Goal: Information Seeking & Learning: Learn about a topic

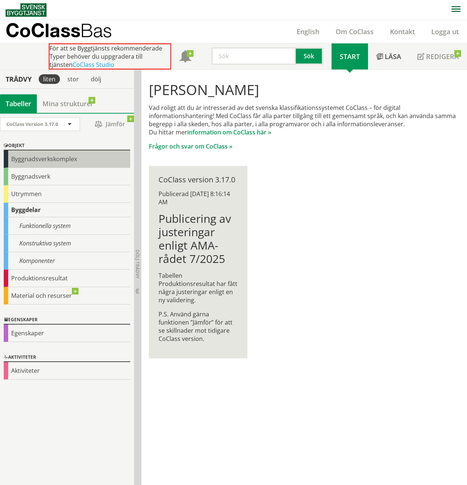
click at [26, 162] on div "Byggnadsverkskomplex" at bounding box center [67, 159] width 126 height 17
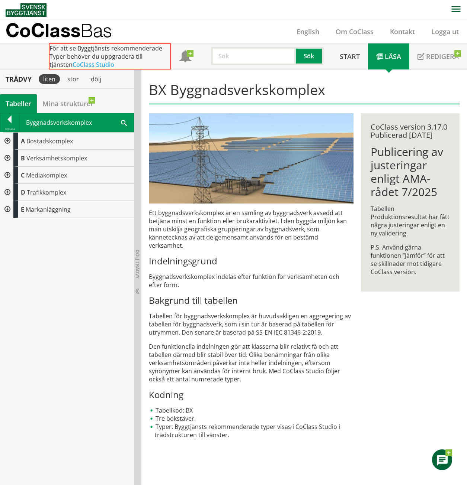
click at [6, 158] on div at bounding box center [6, 158] width 13 height 17
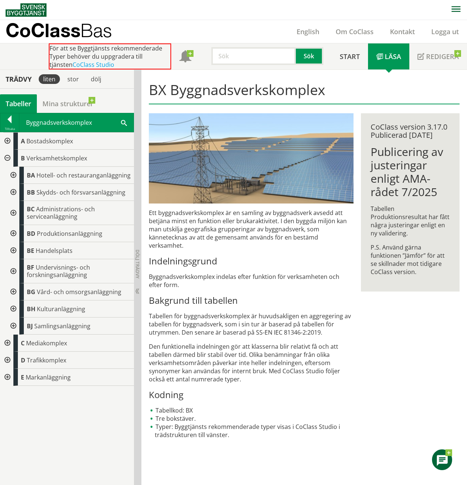
click at [6, 141] on div at bounding box center [6, 141] width 13 height 17
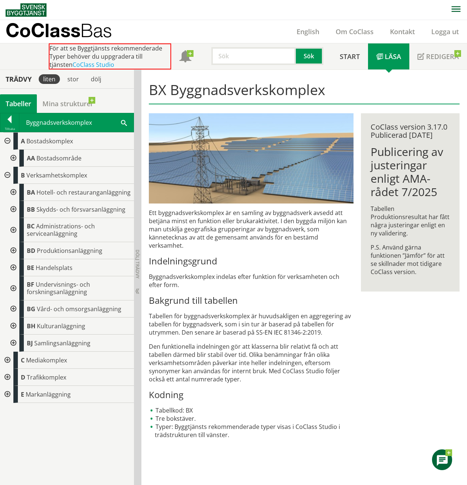
click at [14, 157] on div at bounding box center [12, 158] width 13 height 17
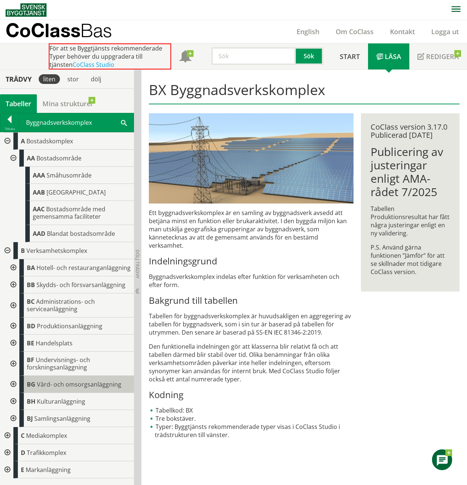
drag, startPoint x: 5, startPoint y: 435, endPoint x: 31, endPoint y: 381, distance: 59.9
click at [6, 435] on div at bounding box center [6, 435] width 13 height 17
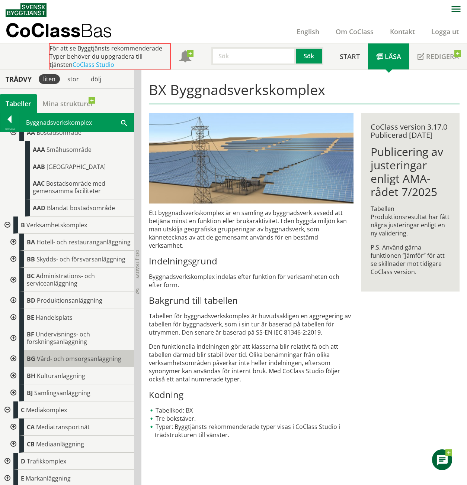
scroll to position [35, 0]
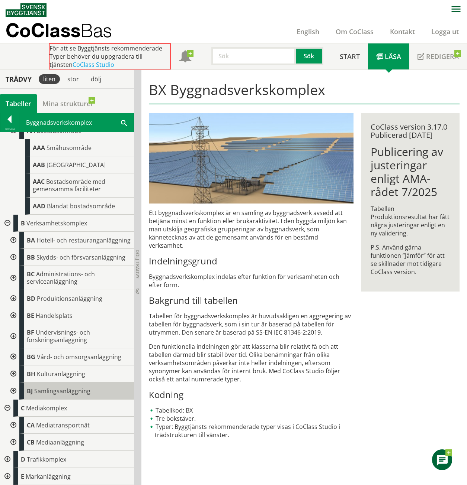
drag, startPoint x: 8, startPoint y: 459, endPoint x: 39, endPoint y: 388, distance: 77.2
click at [7, 459] on div at bounding box center [6, 459] width 13 height 17
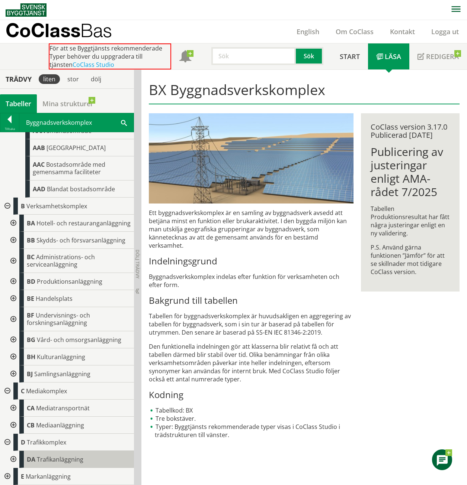
scroll to position [52, 0]
click at [6, 475] on div at bounding box center [6, 476] width 13 height 17
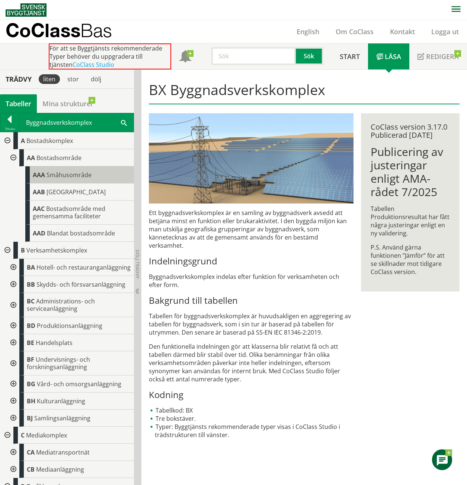
scroll to position [0, 0]
click at [7, 141] on div at bounding box center [6, 141] width 13 height 17
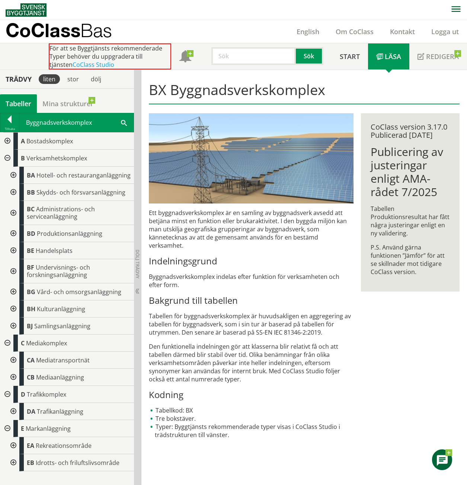
click at [7, 157] on div at bounding box center [6, 158] width 13 height 17
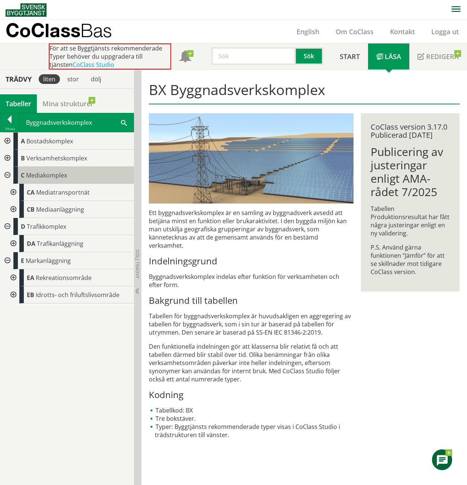
drag, startPoint x: 7, startPoint y: 174, endPoint x: 17, endPoint y: 175, distance: 10.5
click at [7, 175] on div at bounding box center [6, 175] width 13 height 17
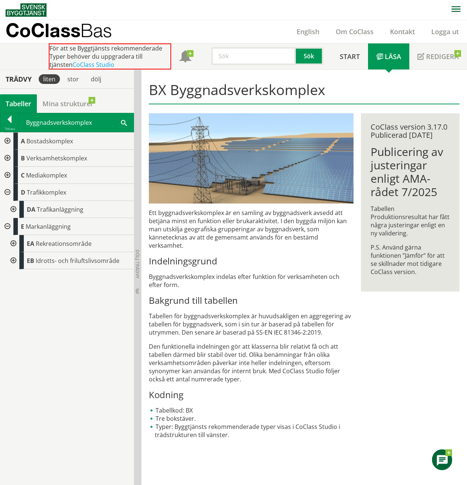
click at [7, 193] on div at bounding box center [6, 192] width 13 height 17
click at [6, 206] on div at bounding box center [6, 209] width 13 height 17
click at [7, 158] on div at bounding box center [6, 158] width 13 height 17
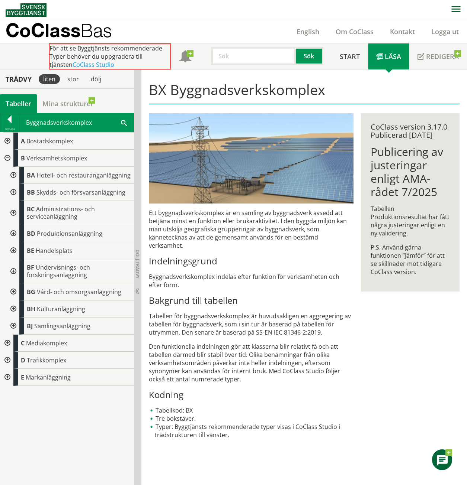
click at [14, 293] on div at bounding box center [12, 292] width 13 height 17
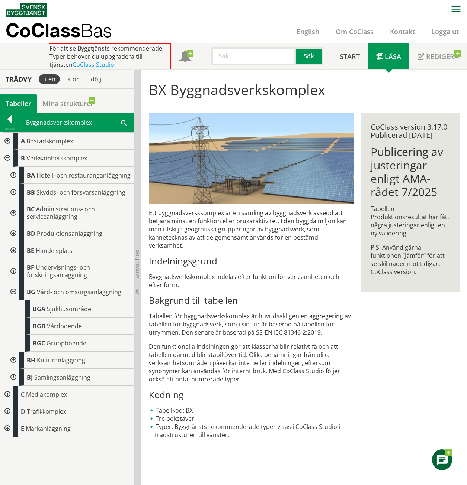
click at [13, 292] on div at bounding box center [12, 292] width 13 height 17
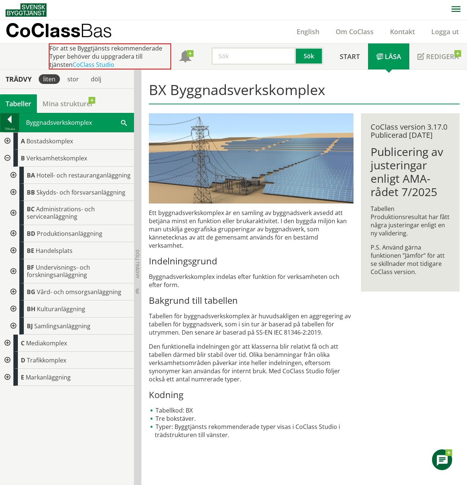
click at [13, 120] on div at bounding box center [9, 121] width 19 height 10
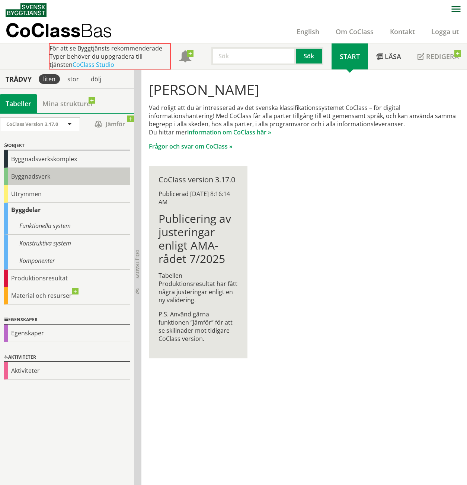
click at [16, 179] on div "Byggnadsverk" at bounding box center [67, 176] width 126 height 17
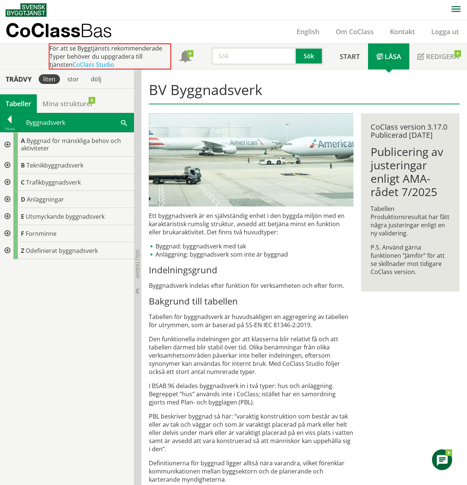
click at [8, 143] on div at bounding box center [6, 145] width 13 height 24
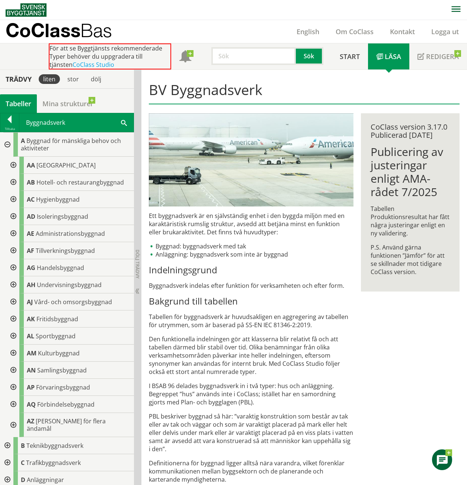
click at [4, 146] on div at bounding box center [6, 145] width 13 height 24
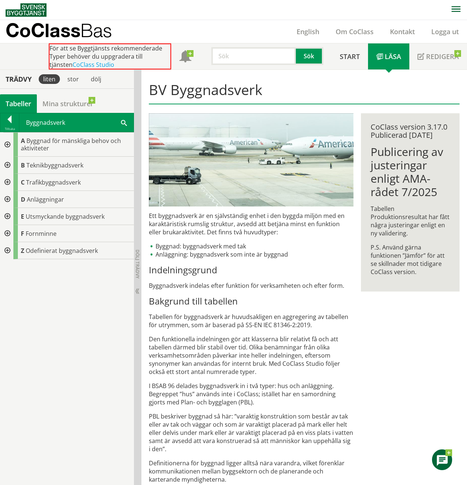
click at [7, 168] on div at bounding box center [6, 165] width 13 height 17
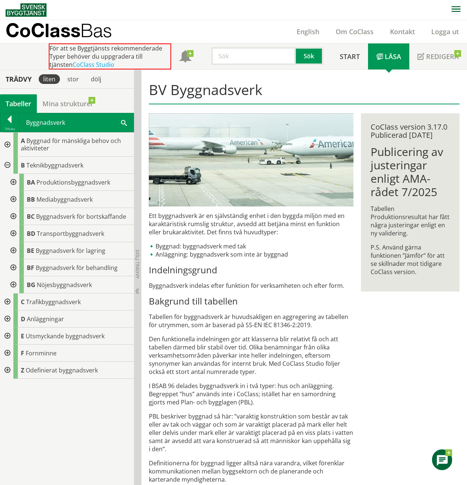
click at [7, 166] on div at bounding box center [6, 165] width 13 height 17
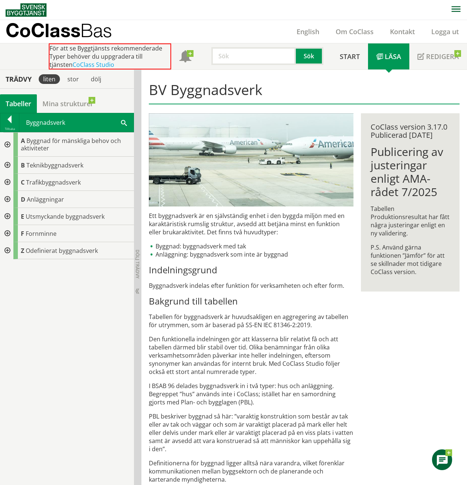
click at [6, 179] on div at bounding box center [6, 182] width 13 height 17
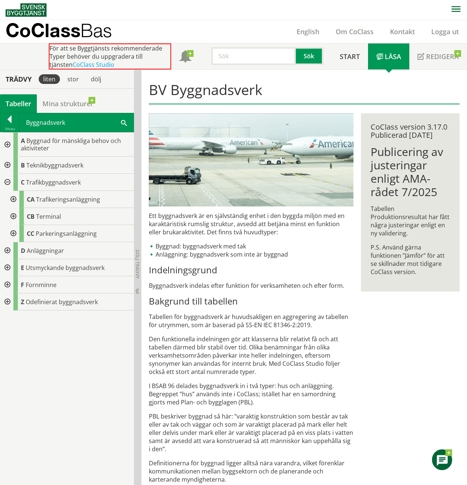
click at [6, 179] on div at bounding box center [6, 182] width 13 height 17
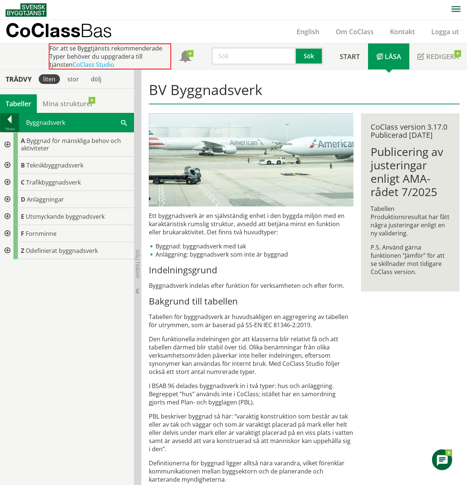
click at [14, 123] on div at bounding box center [9, 121] width 19 height 10
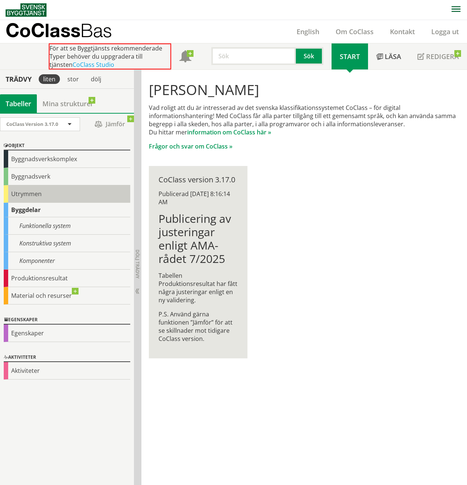
click at [29, 193] on div "Utrymmen" at bounding box center [67, 193] width 126 height 17
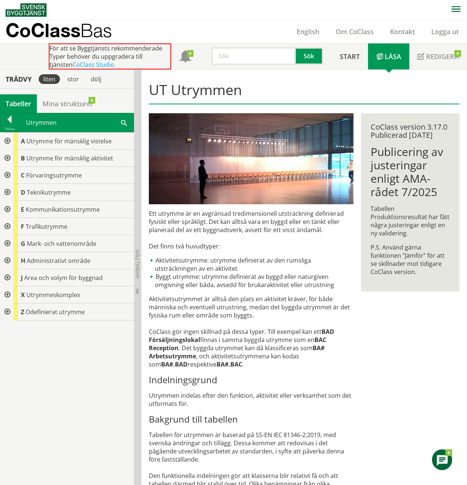
click at [8, 142] on div at bounding box center [6, 141] width 13 height 17
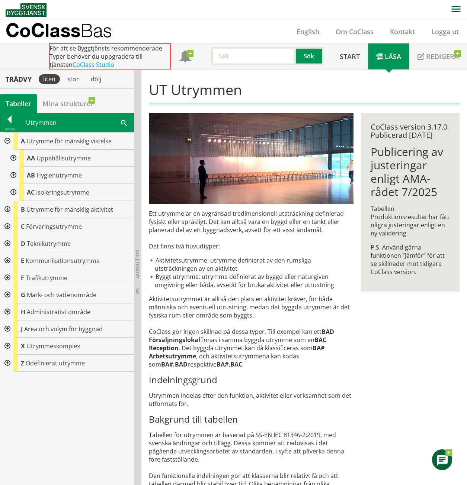
click at [13, 175] on div at bounding box center [12, 175] width 13 height 17
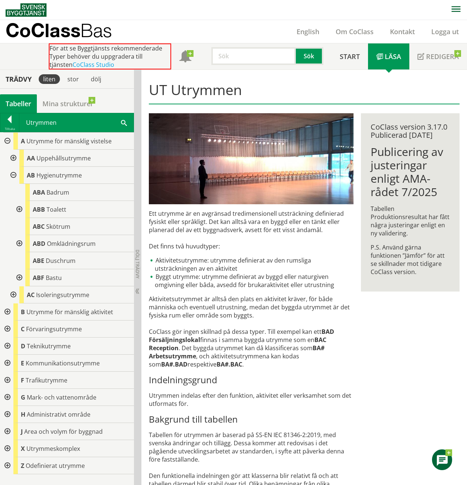
click at [13, 175] on div at bounding box center [12, 175] width 13 height 17
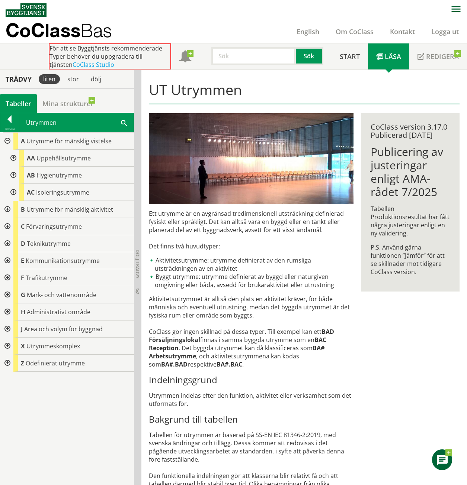
click at [12, 157] on div at bounding box center [12, 158] width 13 height 17
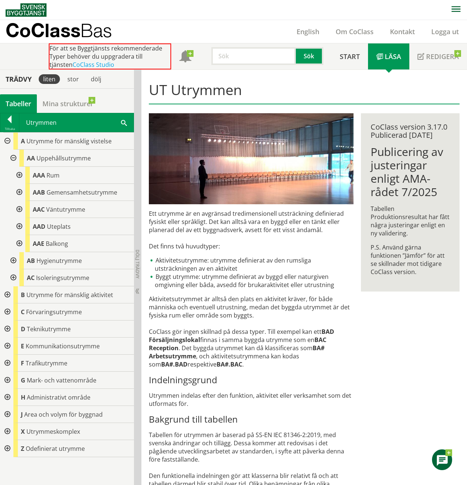
click at [19, 174] on div at bounding box center [18, 175] width 13 height 17
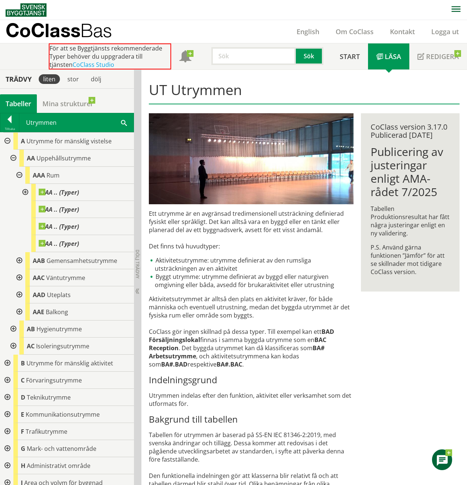
click at [19, 174] on div at bounding box center [18, 175] width 13 height 17
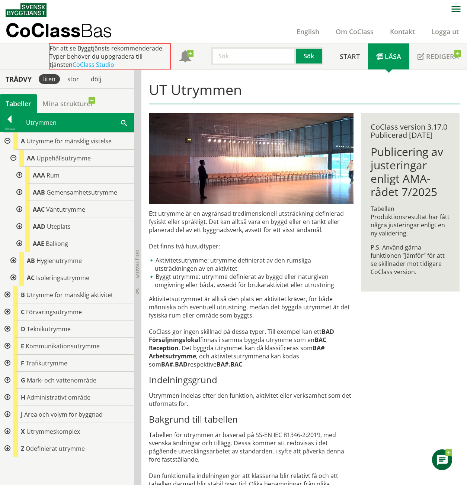
click at [19, 174] on div at bounding box center [18, 175] width 13 height 17
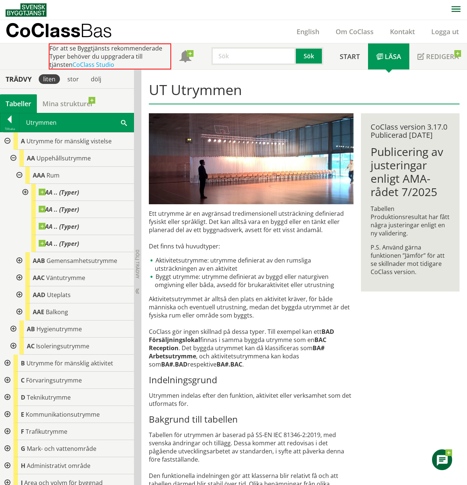
click at [18, 170] on div at bounding box center [18, 175] width 13 height 17
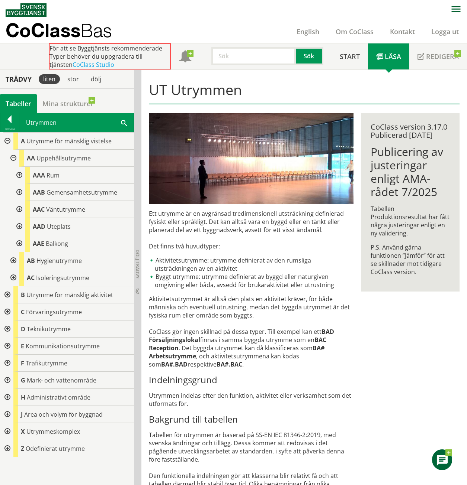
click at [18, 192] on div at bounding box center [18, 192] width 13 height 17
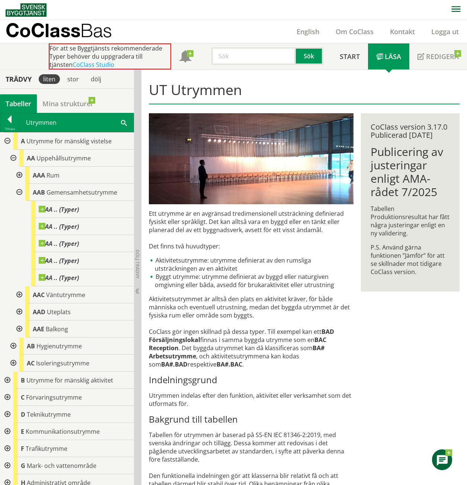
click at [18, 192] on div at bounding box center [18, 192] width 13 height 17
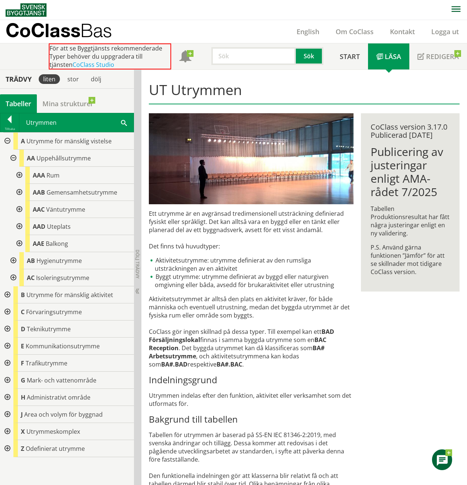
click at [13, 155] on div at bounding box center [12, 158] width 13 height 17
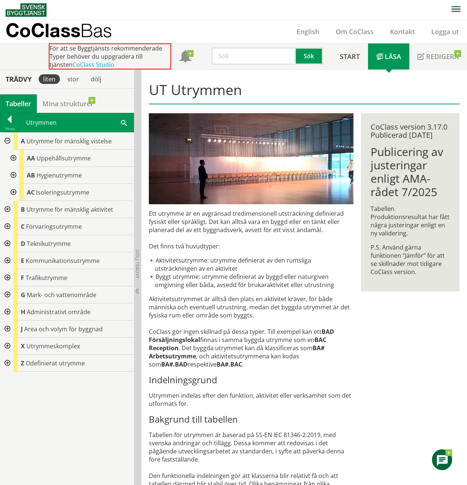
click at [8, 138] on div at bounding box center [6, 141] width 13 height 17
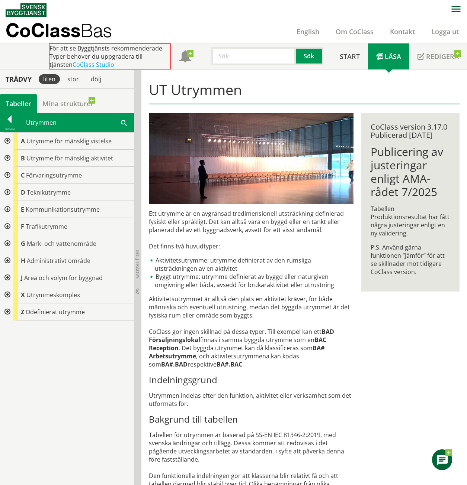
click at [6, 156] on div at bounding box center [6, 158] width 13 height 17
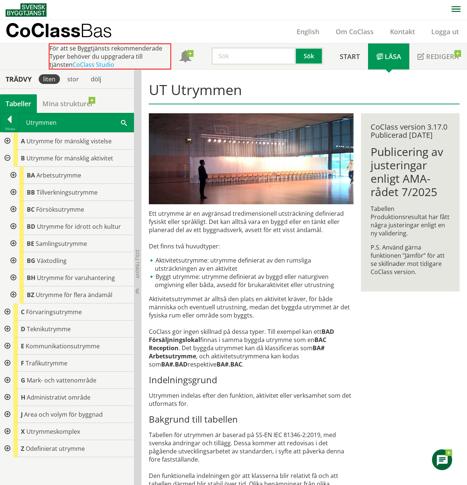
click at [6, 156] on div at bounding box center [6, 158] width 13 height 17
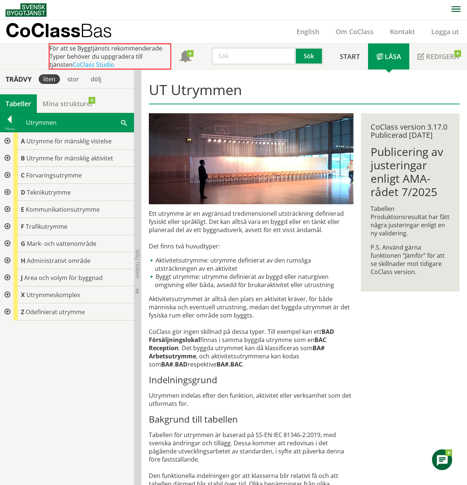
click at [5, 175] on div at bounding box center [6, 175] width 13 height 17
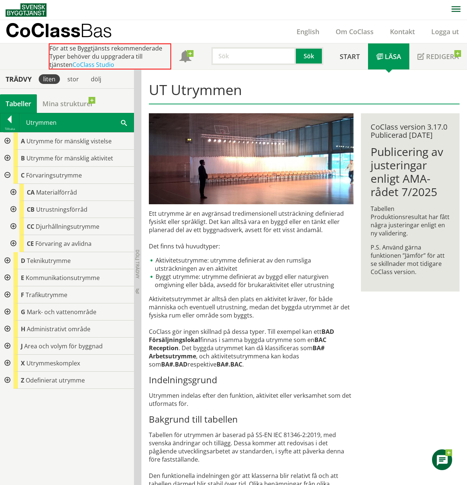
click at [6, 175] on div at bounding box center [6, 175] width 13 height 17
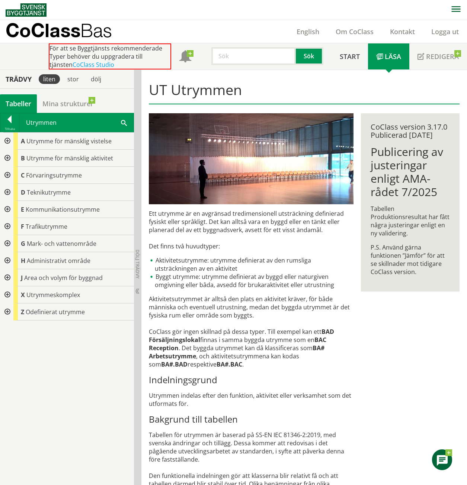
click at [3, 193] on div at bounding box center [6, 192] width 13 height 17
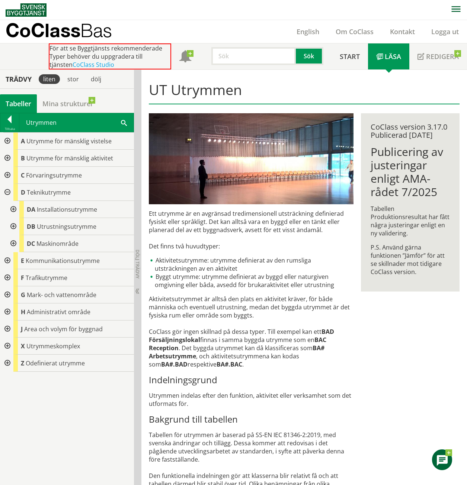
click at [3, 193] on div at bounding box center [6, 192] width 13 height 17
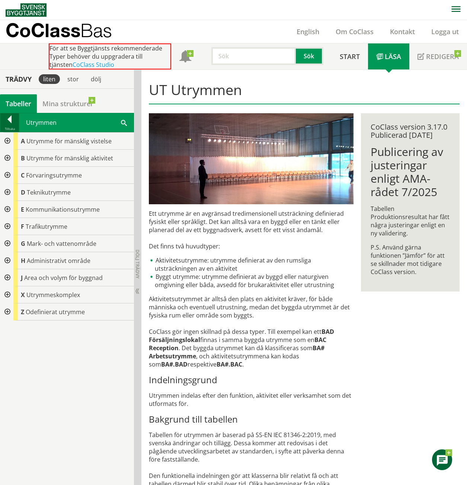
click at [11, 118] on div at bounding box center [9, 121] width 19 height 10
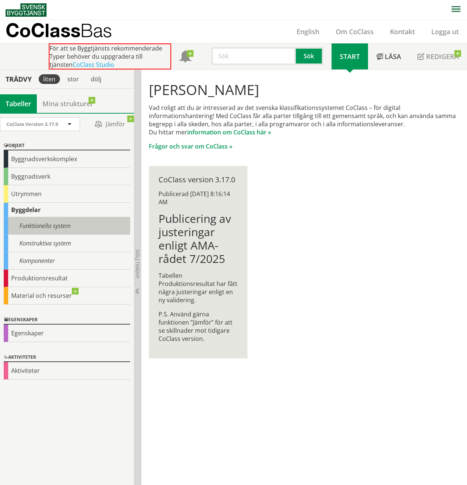
click at [36, 228] on div "Funktionella system" at bounding box center [67, 225] width 126 height 17
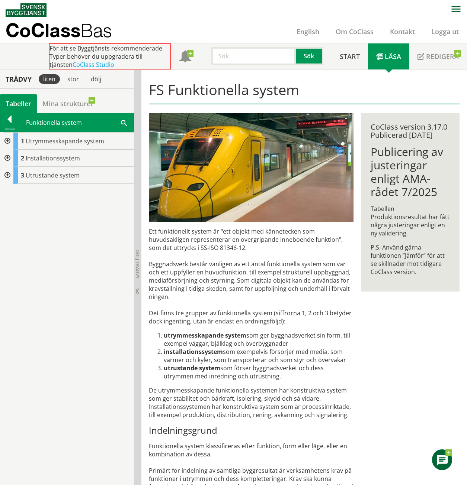
click at [4, 141] on div at bounding box center [6, 141] width 13 height 17
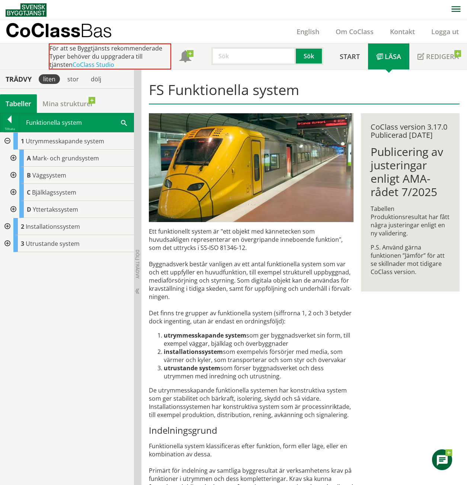
click at [12, 156] on div at bounding box center [12, 158] width 13 height 17
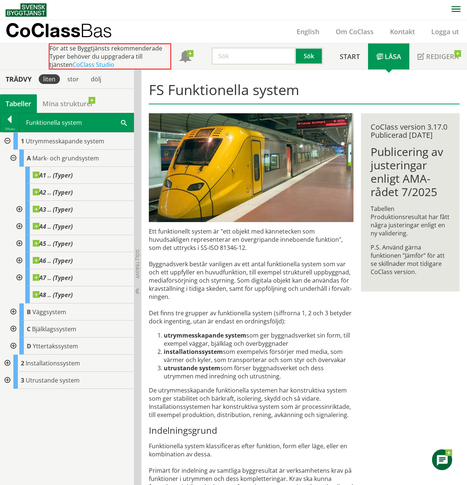
click at [13, 156] on div at bounding box center [12, 158] width 13 height 17
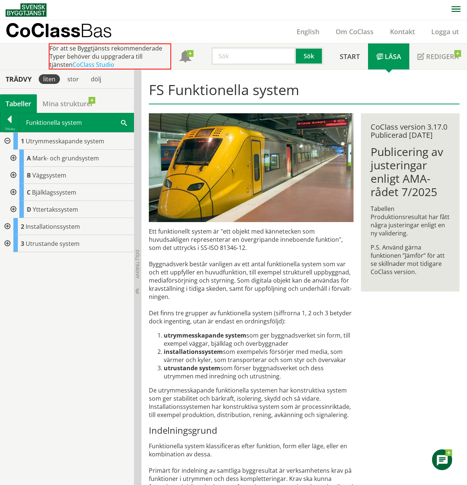
click at [11, 174] on div at bounding box center [12, 175] width 13 height 17
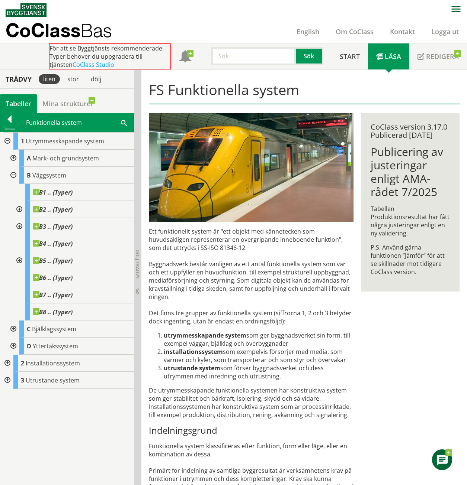
click at [12, 172] on div at bounding box center [12, 175] width 13 height 17
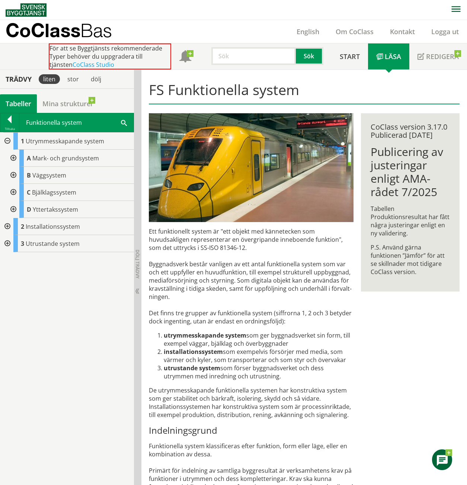
click at [12, 211] on div at bounding box center [12, 209] width 13 height 17
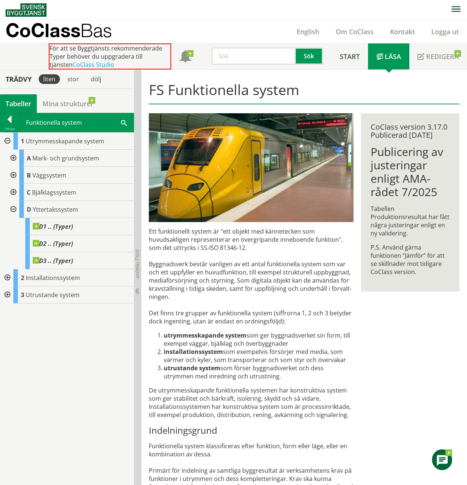
click at [12, 211] on div at bounding box center [12, 209] width 13 height 17
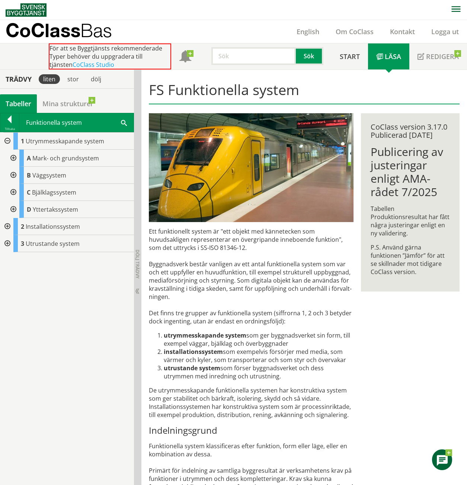
click at [8, 143] on div at bounding box center [6, 141] width 13 height 17
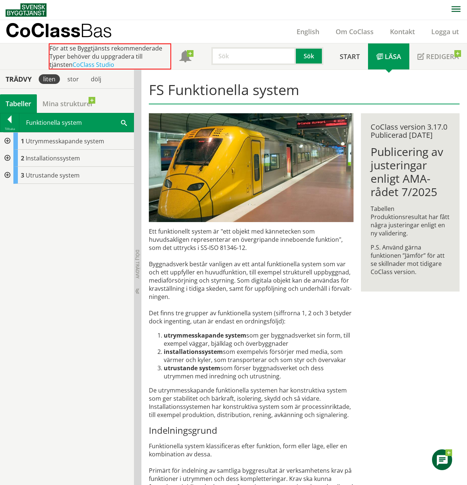
click at [5, 157] on div at bounding box center [6, 158] width 13 height 17
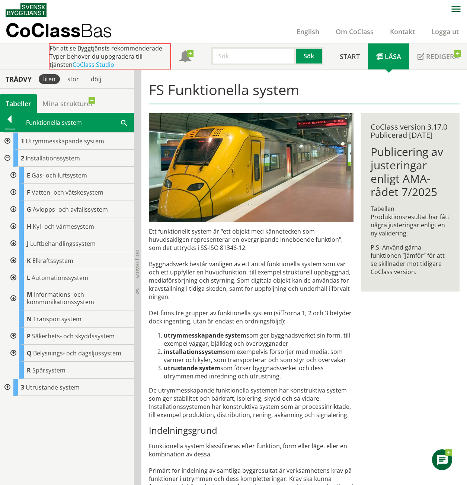
click at [5, 386] on div at bounding box center [6, 387] width 13 height 17
click at [11, 421] on div at bounding box center [12, 421] width 13 height 17
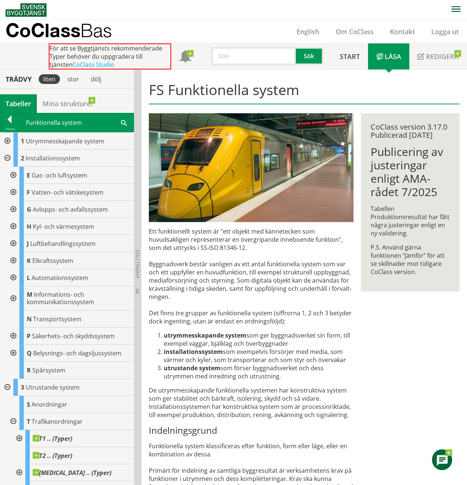
click at [11, 423] on div at bounding box center [12, 421] width 13 height 17
click at [8, 385] on div at bounding box center [6, 387] width 13 height 17
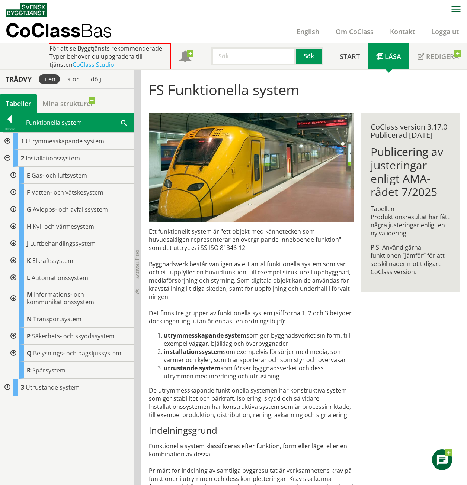
click at [13, 132] on div "Tillbaka Funktionella system Sök" at bounding box center [67, 122] width 134 height 19
click at [11, 122] on div at bounding box center [9, 121] width 19 height 10
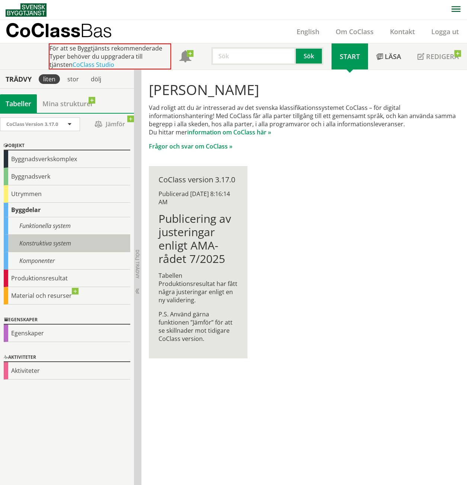
click at [32, 240] on div "Konstruktiva system" at bounding box center [67, 243] width 126 height 17
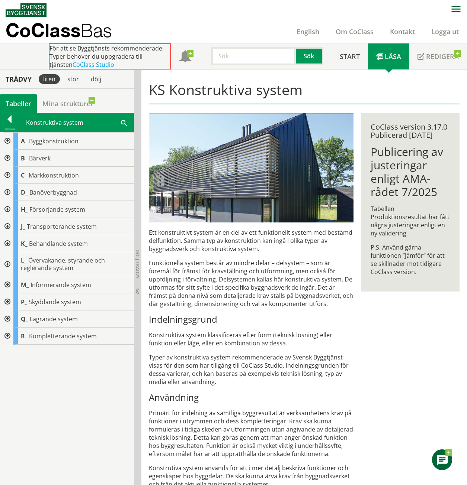
click at [6, 142] on div at bounding box center [6, 141] width 13 height 17
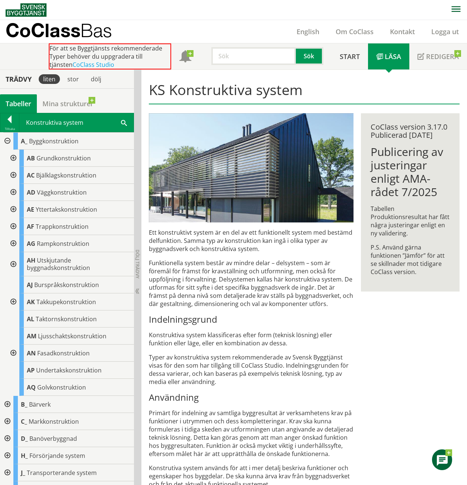
click at [6, 142] on div at bounding box center [6, 141] width 13 height 17
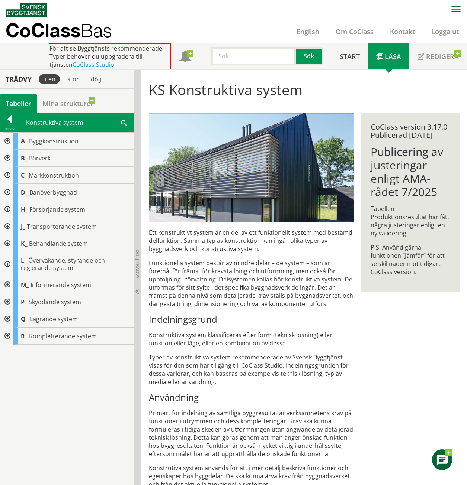
click at [9, 284] on div at bounding box center [6, 285] width 13 height 17
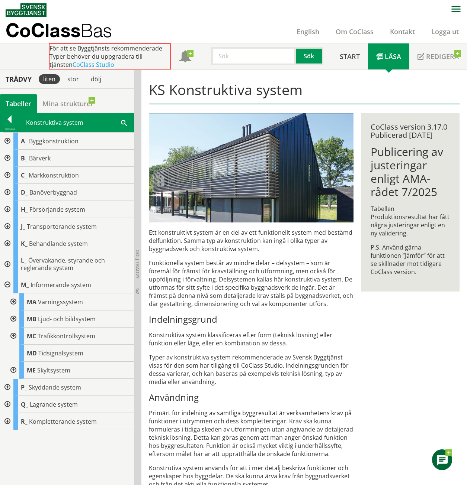
click at [9, 284] on div at bounding box center [6, 285] width 13 height 17
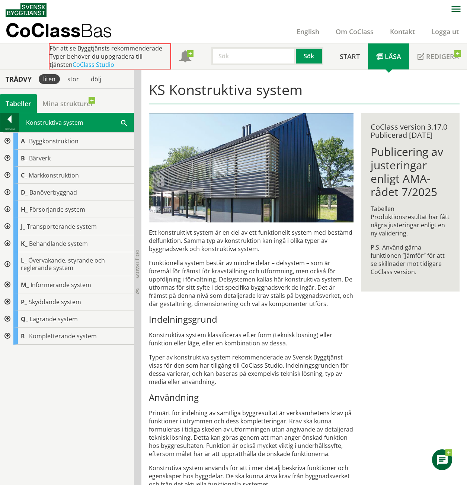
click at [12, 123] on div at bounding box center [9, 121] width 19 height 10
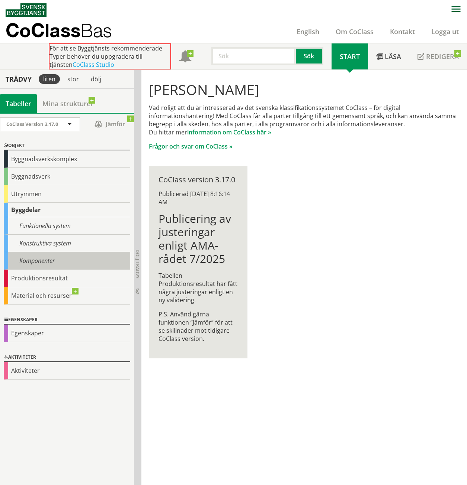
click at [39, 255] on div "Komponenter" at bounding box center [67, 260] width 126 height 17
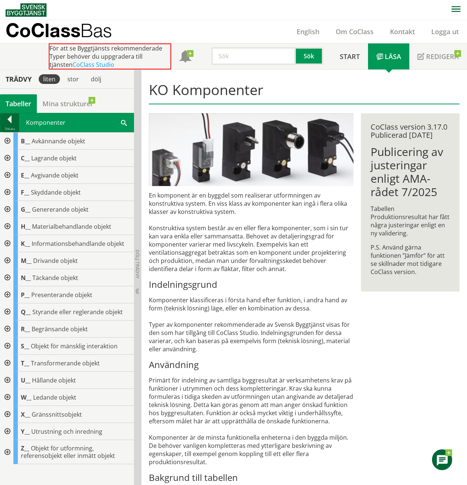
click at [13, 119] on div at bounding box center [9, 121] width 19 height 10
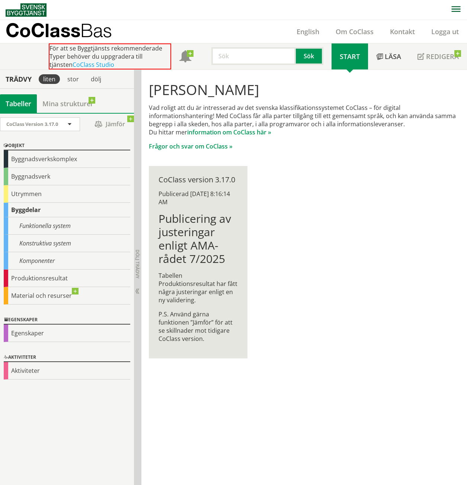
click at [252, 56] on input "text" at bounding box center [253, 56] width 84 height 18
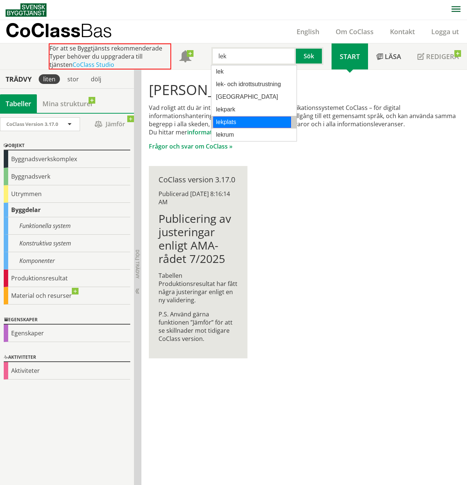
click at [238, 117] on div "lekplats" at bounding box center [252, 122] width 78 height 11
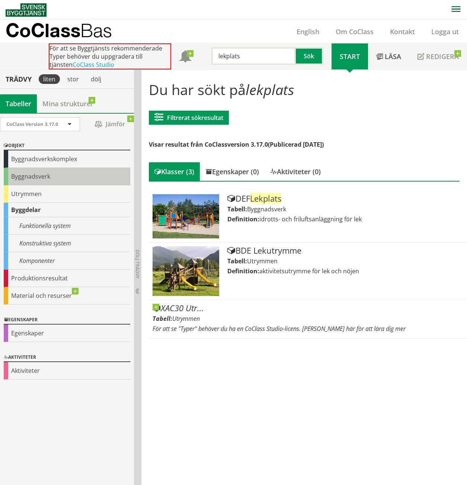
type input "lekplats"
click at [33, 175] on div "Byggnadsverk" at bounding box center [67, 176] width 126 height 17
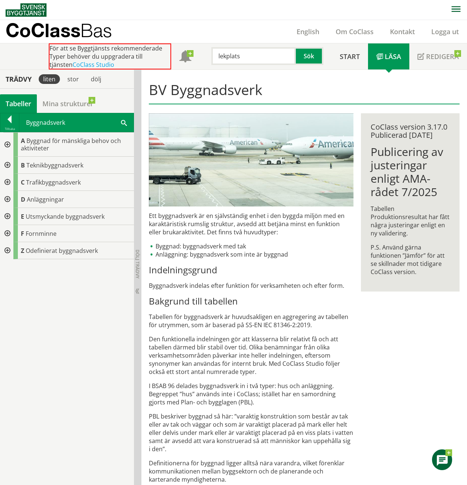
click at [7, 199] on div at bounding box center [6, 199] width 13 height 17
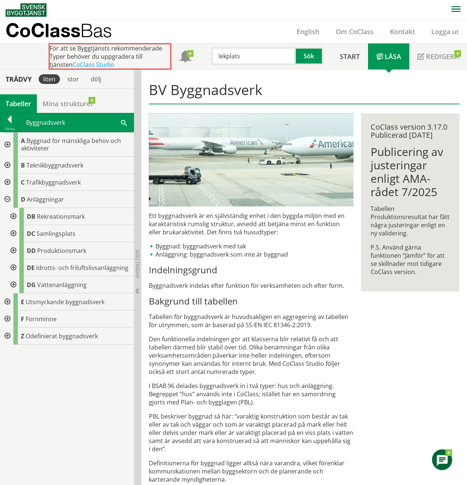
click at [13, 214] on div at bounding box center [12, 216] width 13 height 17
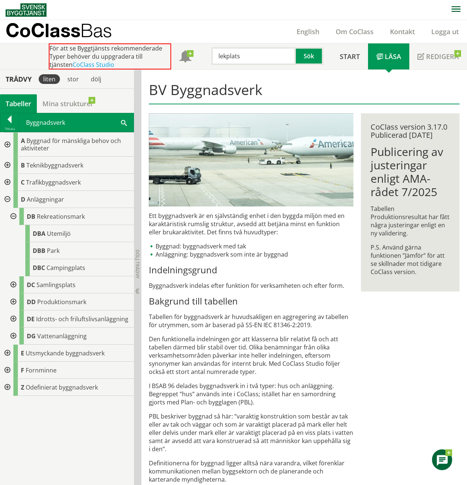
click at [12, 214] on div at bounding box center [12, 216] width 13 height 17
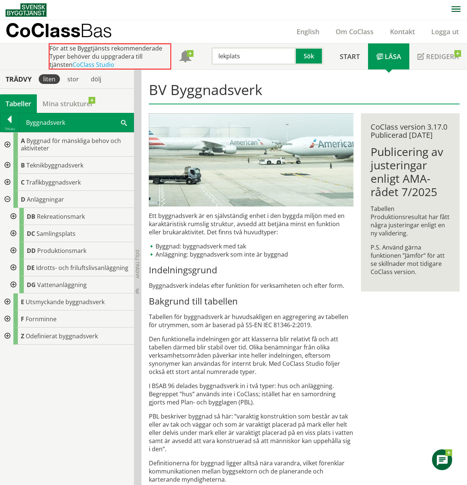
click at [13, 233] on div at bounding box center [12, 233] width 13 height 17
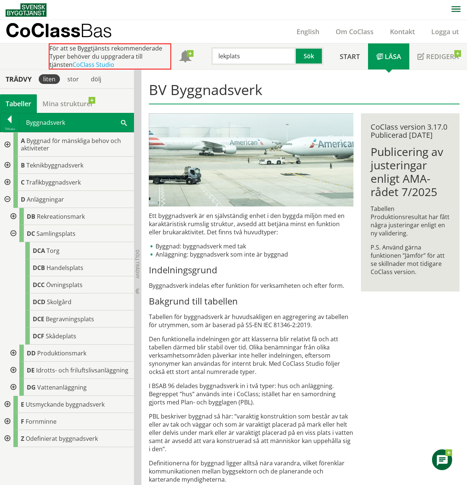
click at [14, 234] on div at bounding box center [12, 233] width 13 height 17
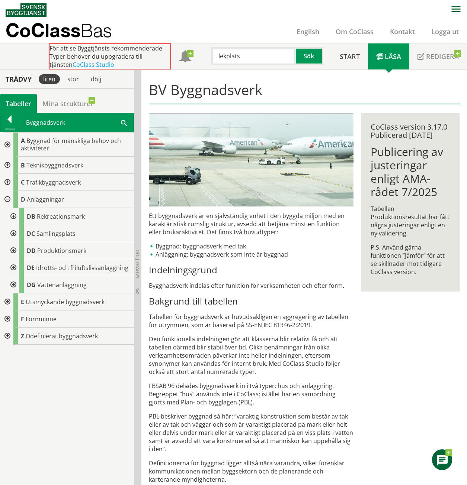
click at [13, 266] on div at bounding box center [12, 267] width 13 height 17
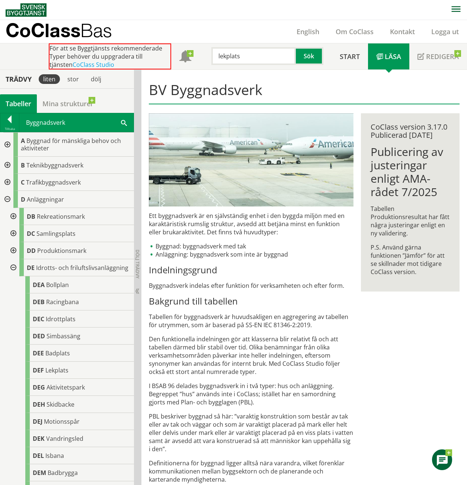
click at [7, 199] on div at bounding box center [6, 199] width 13 height 17
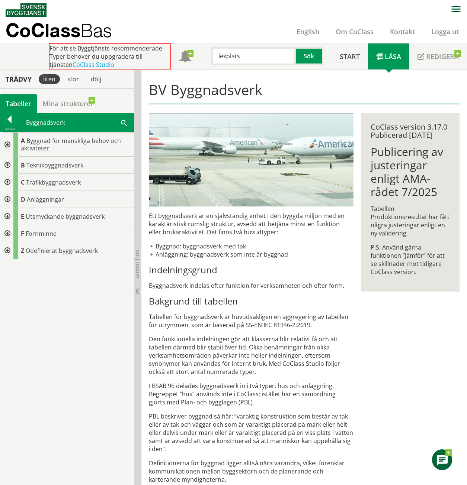
click at [11, 198] on div at bounding box center [6, 199] width 13 height 17
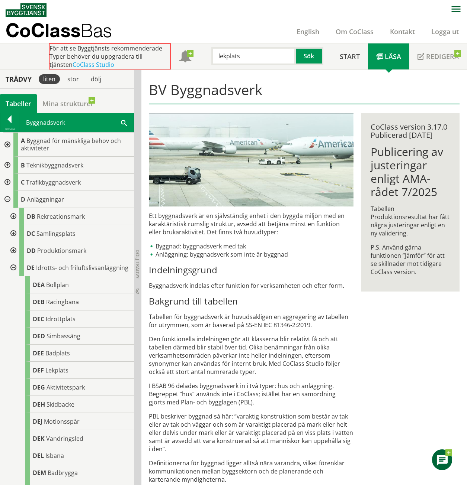
click at [11, 198] on div at bounding box center [6, 199] width 13 height 17
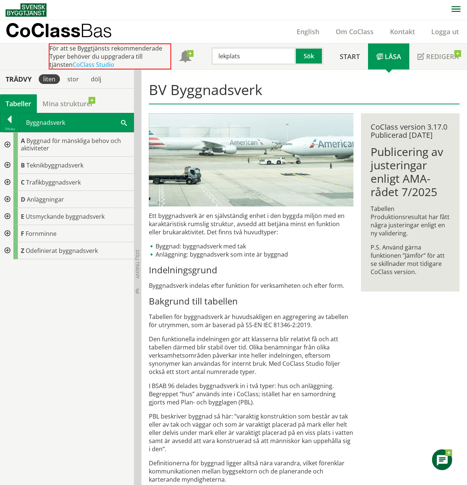
click at [55, 288] on div "A Byggnad för mänskliga behov och aktiviteter B Teknikbyggnadsverk C Trafikbygg…" at bounding box center [67, 308] width 134 height 353
click at [82, 33] on p "CoClass Bas" at bounding box center [59, 30] width 106 height 9
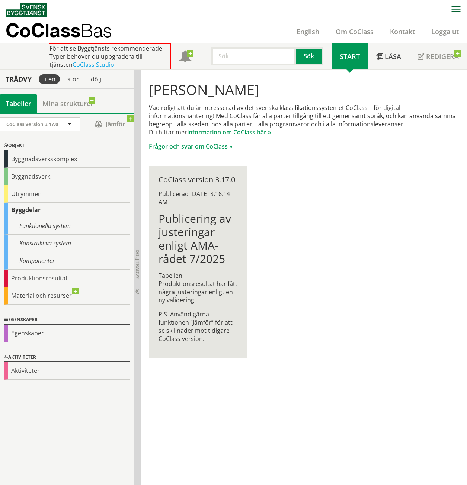
click at [277, 107] on p "Vad roligt att du är intresserad av det svenska klassifikationssystemet CoClass…" at bounding box center [304, 120] width 310 height 33
click at [364, 107] on p "Vad roligt att du är intresserad av det svenska klassifikationssystemet CoClass…" at bounding box center [304, 120] width 310 height 33
drag, startPoint x: 255, startPoint y: 107, endPoint x: 330, endPoint y: 107, distance: 74.7
click at [330, 107] on p "Vad roligt att du är intresserad av det svenska klassifikationssystemet CoClass…" at bounding box center [304, 120] width 310 height 33
click at [352, 106] on p "Vad roligt att du är intresserad av det svenska klassifikationssystemet CoClass…" at bounding box center [304, 120] width 310 height 33
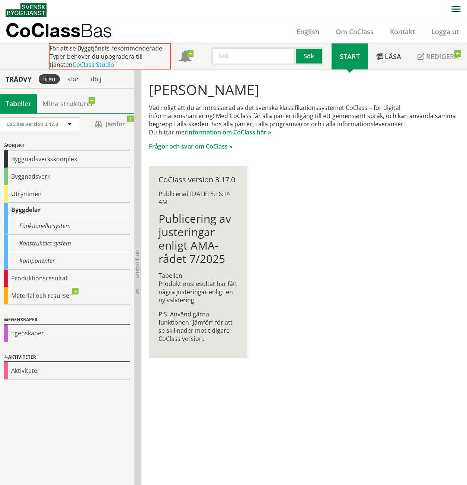
drag, startPoint x: 363, startPoint y: 107, endPoint x: 364, endPoint y: 111, distance: 4.6
click at [352, 109] on p "Vad roligt att du är intresserad av det svenska klassifikationssystemet CoClass…" at bounding box center [304, 120] width 310 height 33
click at [367, 112] on p "Vad roligt att du är intresserad av det svenska klassifikationssystemet CoClass…" at bounding box center [304, 120] width 310 height 33
click at [364, 110] on p "Vad roligt att du är intresserad av det svenska klassifikationssystemet CoClass…" at bounding box center [304, 120] width 310 height 33
click at [363, 109] on p "Vad roligt att du är intresserad av det svenska klassifikationssystemet CoClass…" at bounding box center [304, 120] width 310 height 33
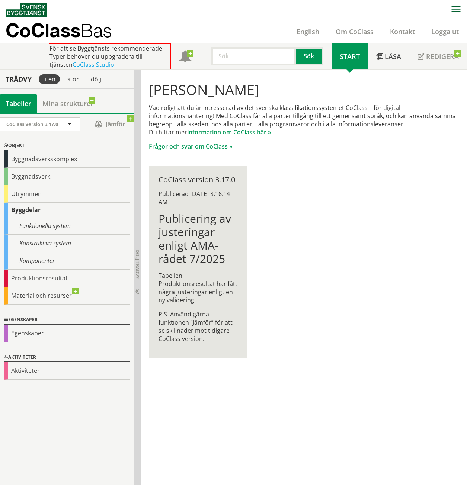
drag, startPoint x: 362, startPoint y: 108, endPoint x: 266, endPoint y: 108, distance: 95.5
click at [266, 108] on p "Vad roligt att du är intresserad av det svenska klassifikationssystemet CoClass…" at bounding box center [304, 120] width 310 height 33
click at [256, 109] on p "Vad roligt att du är intresserad av det svenska klassifikationssystemet CoClass…" at bounding box center [304, 120] width 310 height 33
drag, startPoint x: 250, startPoint y: 121, endPoint x: 246, endPoint y: 122, distance: 3.7
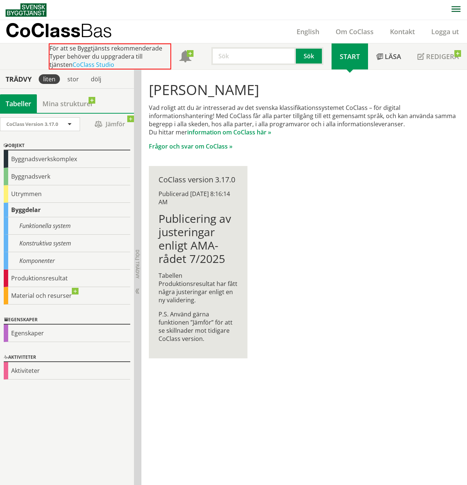
click at [250, 122] on p "Vad roligt att du är intresserad av det svenska klassifikationssystemet CoClass…" at bounding box center [304, 120] width 310 height 33
drag, startPoint x: 262, startPoint y: 107, endPoint x: 323, endPoint y: 108, distance: 61.0
click at [323, 108] on p "Vad roligt att du är intresserad av det svenska klassifikationssystemet CoClass…" at bounding box center [304, 120] width 310 height 33
drag, startPoint x: 323, startPoint y: 108, endPoint x: 313, endPoint y: 110, distance: 10.2
click at [320, 108] on p "Vad roligt att du är intresserad av det svenska klassifikationssystemet CoClass…" at bounding box center [304, 120] width 310 height 33
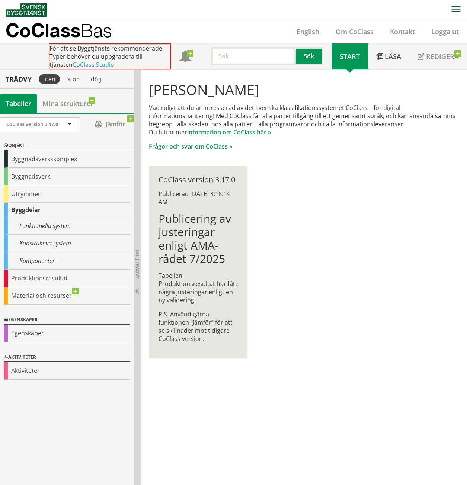
drag, startPoint x: 313, startPoint y: 109, endPoint x: 245, endPoint y: 113, distance: 68.1
click at [258, 110] on p "Vad roligt att du är intresserad av det svenska klassifikationssystemet CoClass…" at bounding box center [304, 120] width 310 height 33
drag, startPoint x: 241, startPoint y: 114, endPoint x: 190, endPoint y: 116, distance: 51.3
click at [190, 116] on p "Vad roligt att du är intresserad av det svenska klassifikationssystemet CoClass…" at bounding box center [304, 120] width 310 height 33
drag, startPoint x: 190, startPoint y: 116, endPoint x: 164, endPoint y: 118, distance: 25.3
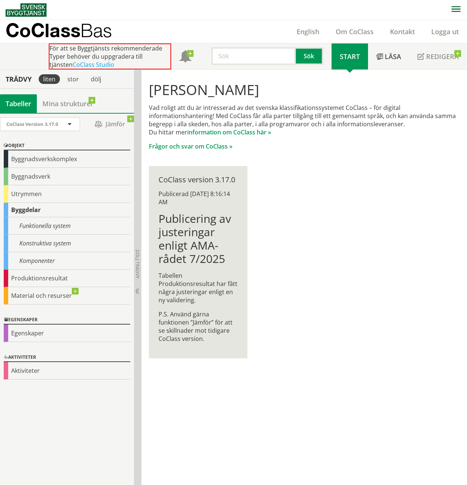
click at [164, 118] on p "Vad roligt att du är intresserad av det svenska klassifikationssystemet CoClass…" at bounding box center [304, 120] width 310 height 33
click at [161, 124] on p "Vad roligt att du är intresserad av det svenska klassifikationssystemet CoClass…" at bounding box center [304, 120] width 310 height 33
click at [32, 209] on div "Byggdelar" at bounding box center [67, 210] width 126 height 14
click at [28, 233] on div "Funktionella system" at bounding box center [67, 225] width 126 height 17
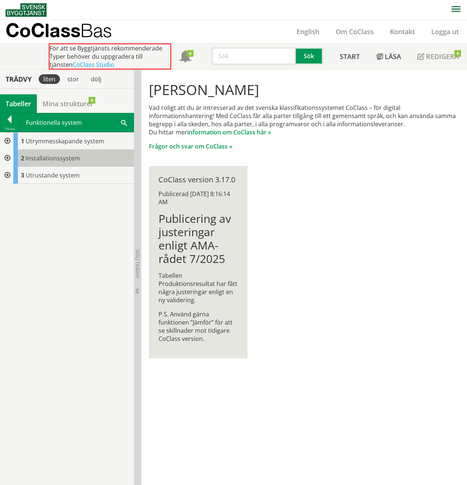
click at [59, 153] on div "2 Installationssystem" at bounding box center [73, 158] width 120 height 17
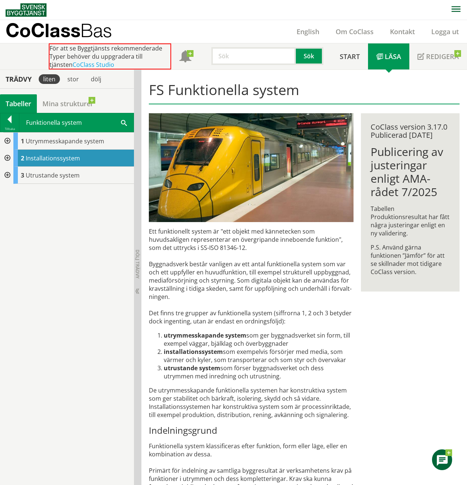
drag, startPoint x: 212, startPoint y: 225, endPoint x: 211, endPoint y: 230, distance: 5.3
click at [219, 225] on div "Ett funktionellt system är "ett objekt med kännetecken som huvudsakligen repres…" at bounding box center [251, 385] width 212 height 545
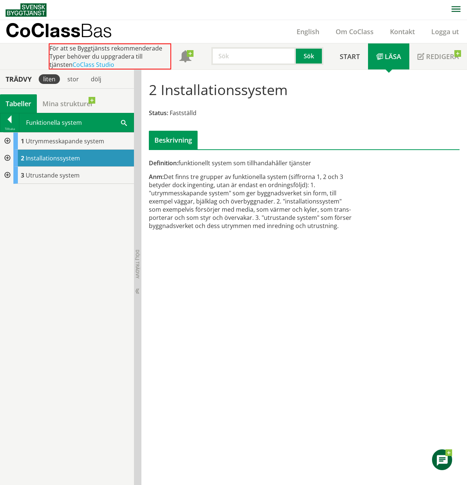
drag, startPoint x: 201, startPoint y: 195, endPoint x: 197, endPoint y: 194, distance: 3.8
click at [197, 195] on div "Anm: Det finns tre grupper av funktionella system (siffrorna 1, 2 och 3 betyder…" at bounding box center [251, 201] width 204 height 57
drag, startPoint x: 195, startPoint y: 174, endPoint x: 194, endPoint y: 170, distance: 4.7
click at [195, 173] on div "Anm: Det finns tre grupper av funktionella system (siffrorna 1, 2 och 3 betyder…" at bounding box center [251, 201] width 204 height 57
drag, startPoint x: 191, startPoint y: 163, endPoint x: 168, endPoint y: 161, distance: 22.4
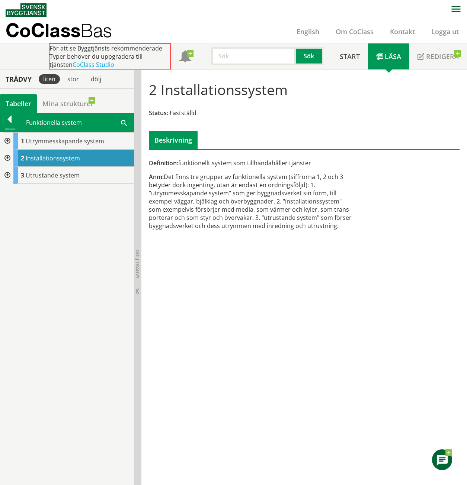
click at [175, 162] on div "Definition: funktionellt system som tillhandahåller tjänster" at bounding box center [251, 163] width 204 height 8
click at [9, 122] on div at bounding box center [9, 121] width 19 height 10
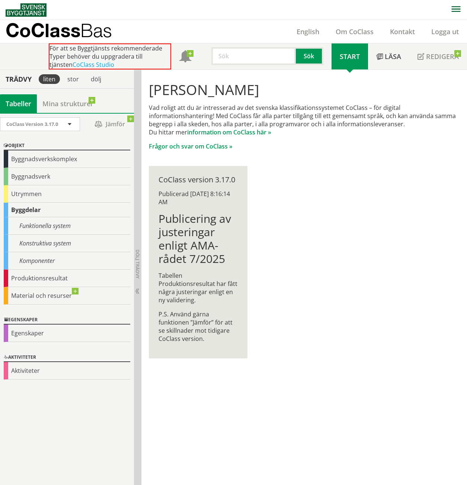
click at [36, 34] on p "CoClass Bas" at bounding box center [59, 30] width 106 height 9
click at [16, 181] on div "Byggnadsverk" at bounding box center [67, 176] width 126 height 17
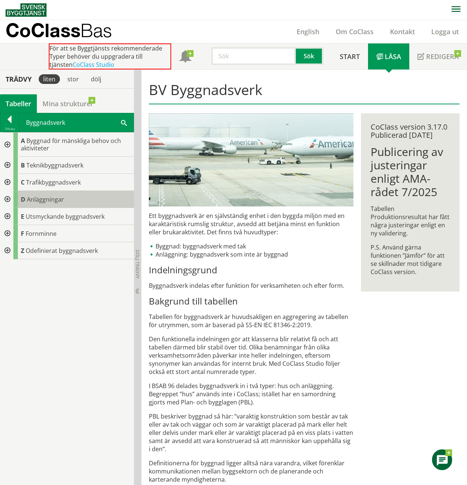
click at [36, 201] on span "Anläggningar" at bounding box center [45, 200] width 37 height 8
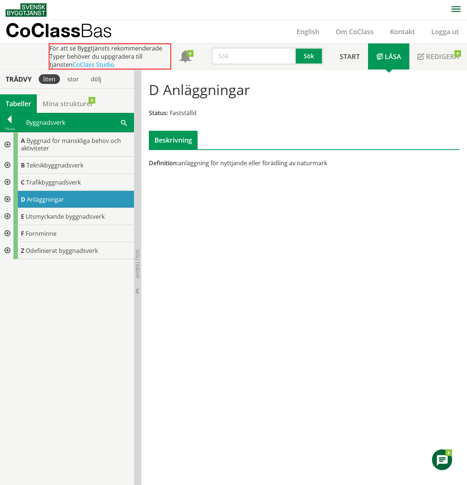
drag, startPoint x: 249, startPoint y: 93, endPoint x: 170, endPoint y: 99, distance: 79.0
click at [170, 97] on h1 "D Anläggningar" at bounding box center [199, 89] width 101 height 16
click at [6, 202] on div at bounding box center [6, 199] width 13 height 17
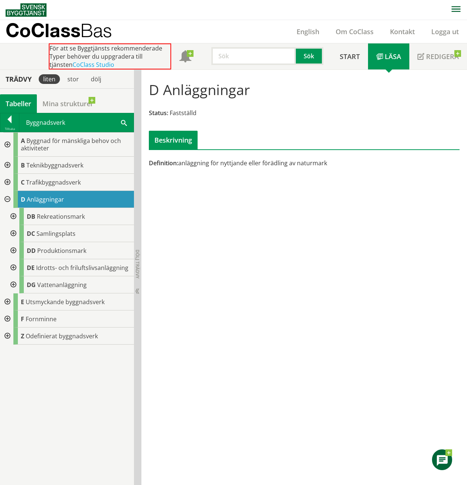
click at [12, 267] on div at bounding box center [12, 267] width 13 height 17
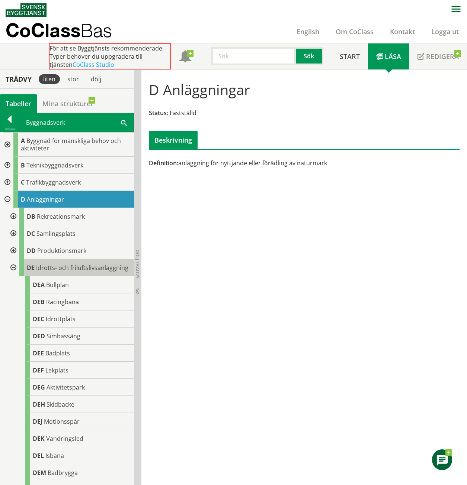
scroll to position [106, 0]
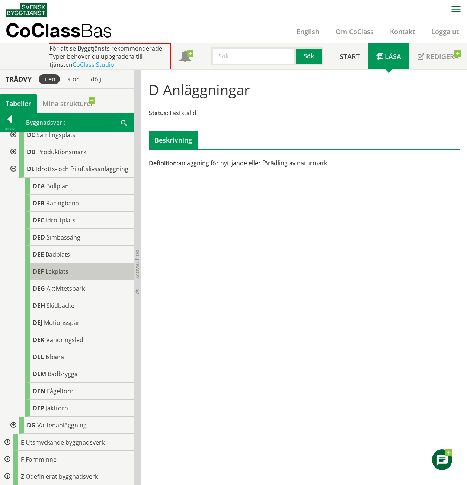
click at [47, 268] on span "Lekplats" at bounding box center [56, 272] width 23 height 8
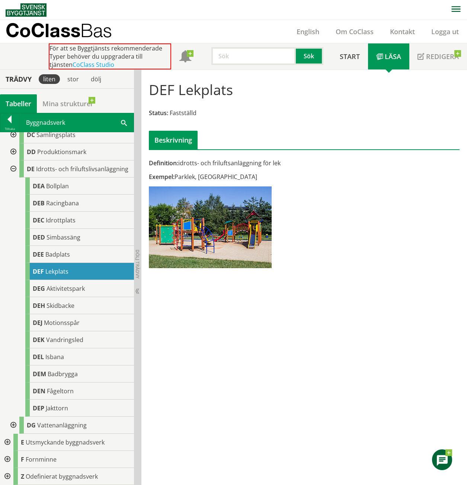
click at [245, 57] on input "text" at bounding box center [253, 56] width 84 height 18
click at [247, 68] on div "papperskorg" at bounding box center [252, 71] width 78 height 11
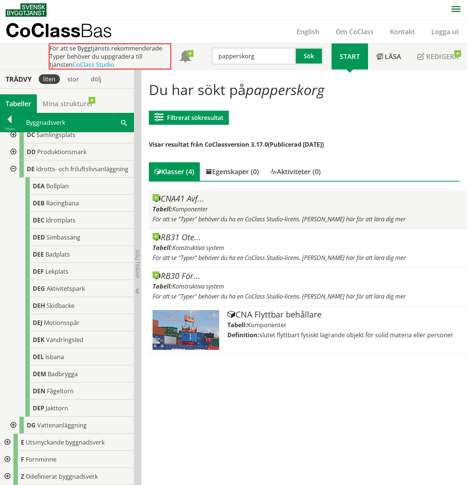
type input "papperskorg"
click at [187, 207] on span "Komponenter" at bounding box center [189, 209] width 35 height 8
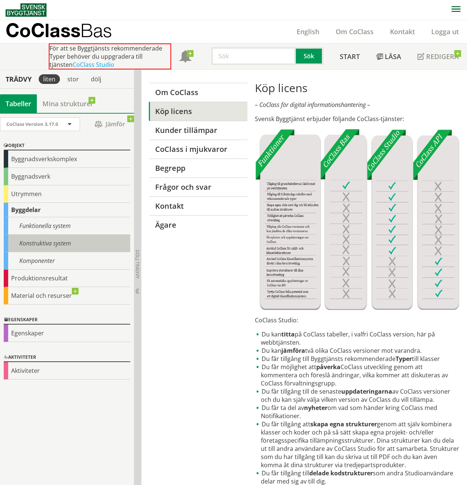
click at [42, 248] on div "Konstruktiva system" at bounding box center [67, 243] width 126 height 17
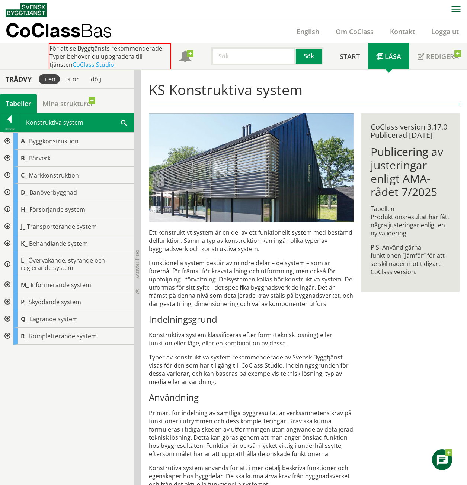
click at [246, 57] on input "text" at bounding box center [253, 56] width 84 height 18
type input "a"
drag, startPoint x: 245, startPoint y: 71, endPoint x: 256, endPoint y: 67, distance: 11.9
click at [245, 71] on div "papperskorg" at bounding box center [252, 71] width 78 height 11
type input "papperskorg"
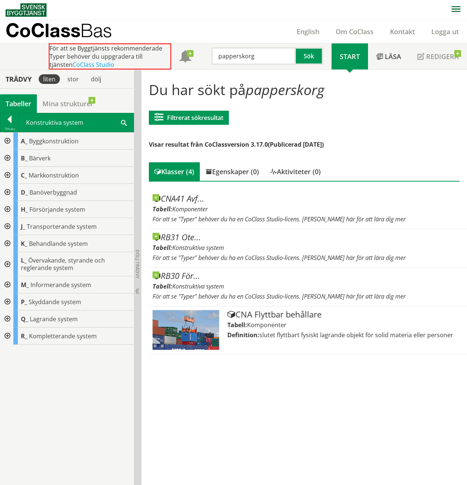
click at [9, 117] on div at bounding box center [9, 121] width 19 height 10
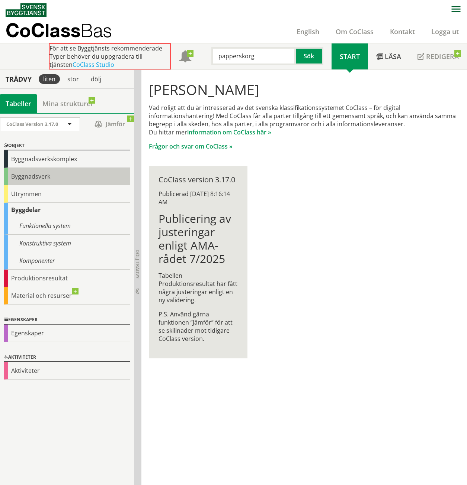
drag, startPoint x: 14, startPoint y: 173, endPoint x: 17, endPoint y: 172, distance: 3.9
click at [14, 174] on div "Byggnadsverk" at bounding box center [67, 176] width 126 height 17
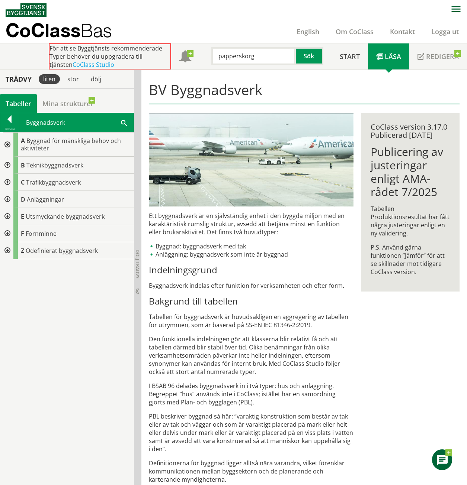
click at [5, 165] on div at bounding box center [6, 165] width 13 height 17
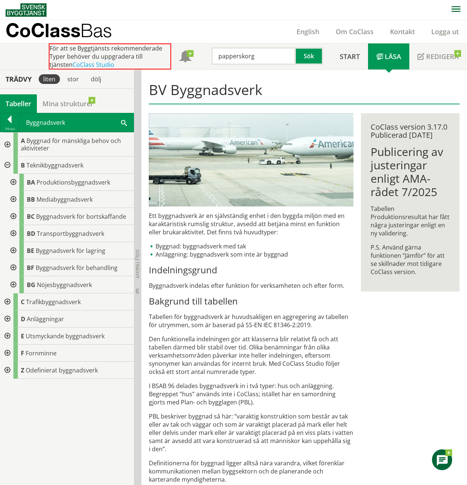
click at [6, 318] on div at bounding box center [6, 319] width 13 height 17
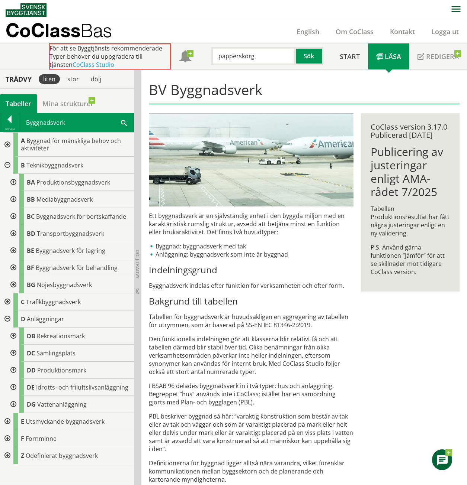
click at [5, 424] on div at bounding box center [6, 421] width 13 height 17
click at [13, 437] on div at bounding box center [12, 438] width 13 height 17
click at [5, 166] on div at bounding box center [6, 165] width 13 height 17
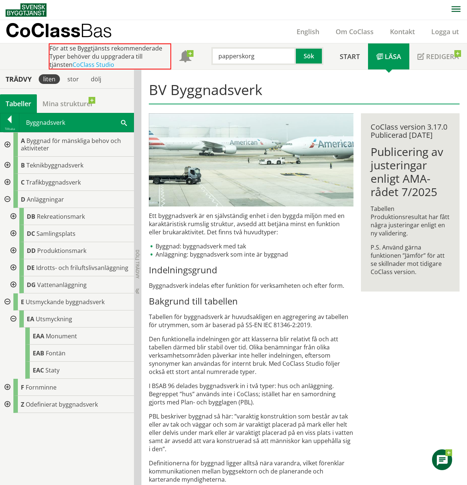
click at [6, 196] on div at bounding box center [6, 199] width 13 height 17
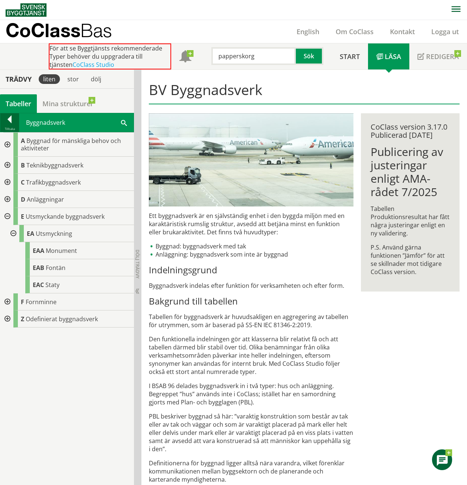
click at [9, 123] on div at bounding box center [9, 121] width 19 height 10
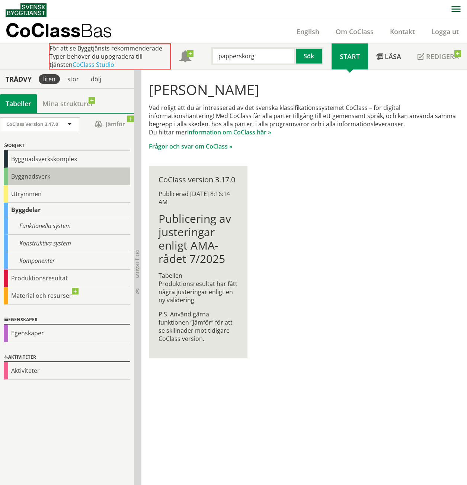
click at [24, 180] on div "Byggnadsverk" at bounding box center [67, 176] width 126 height 17
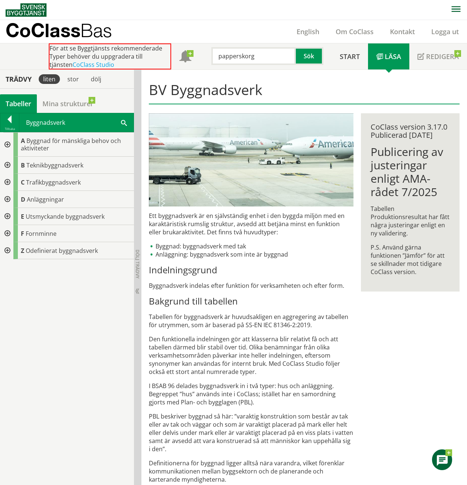
click at [8, 144] on div at bounding box center [6, 145] width 13 height 24
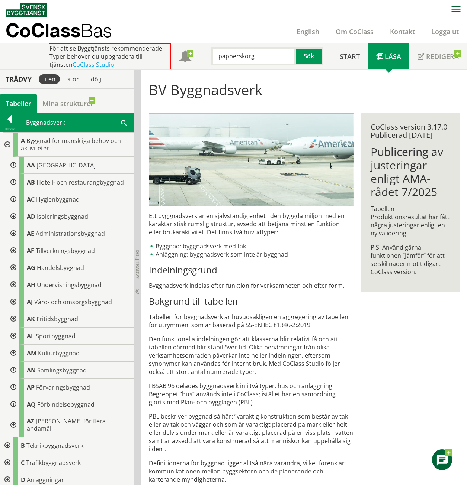
click at [12, 164] on div at bounding box center [12, 165] width 13 height 17
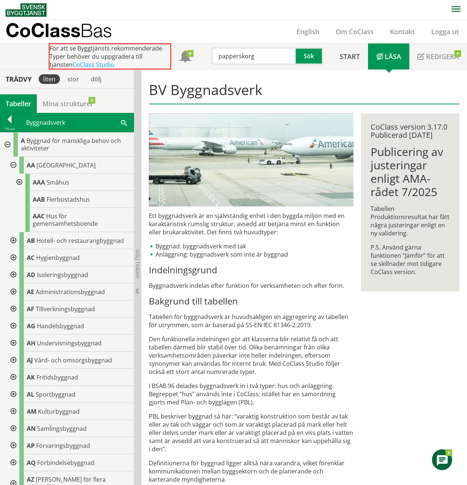
click at [19, 182] on div at bounding box center [18, 182] width 13 height 17
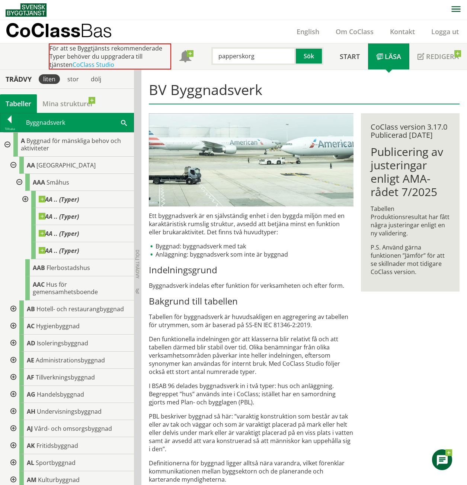
click at [18, 183] on div at bounding box center [18, 182] width 13 height 17
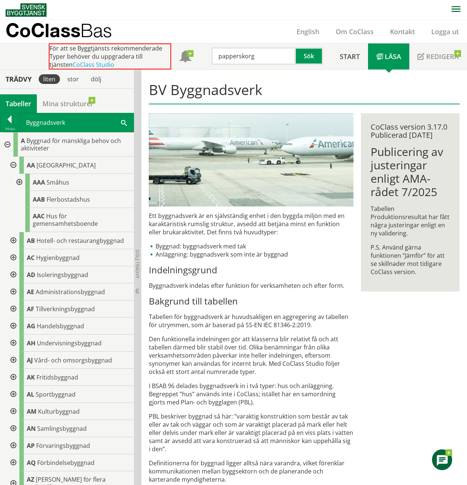
click at [18, 183] on div at bounding box center [18, 182] width 13 height 17
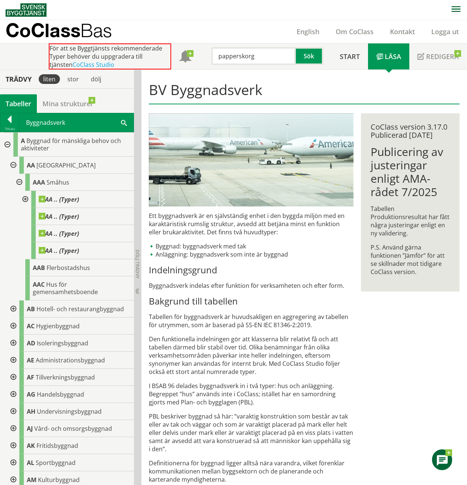
click at [18, 183] on div at bounding box center [18, 182] width 13 height 17
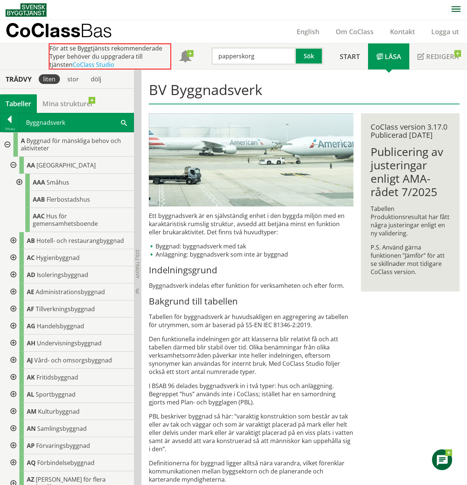
click at [20, 180] on div at bounding box center [18, 182] width 13 height 17
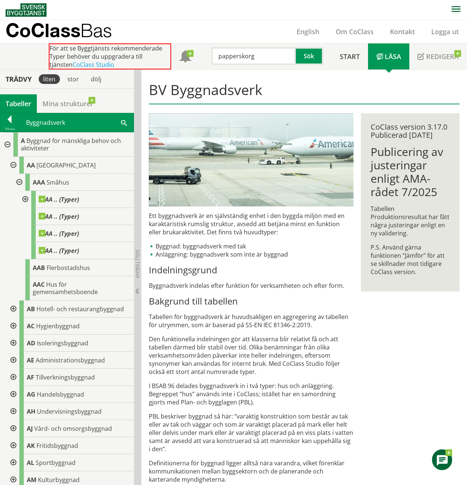
click at [7, 141] on div at bounding box center [6, 145] width 13 height 24
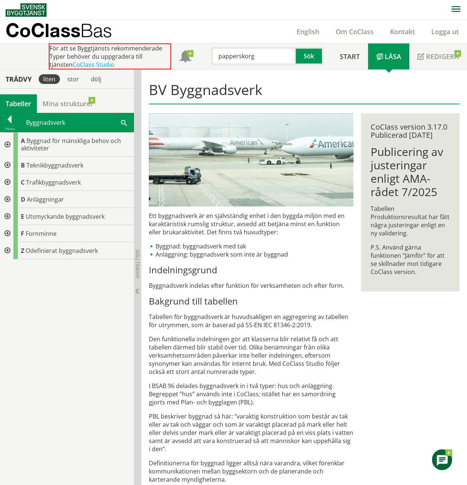
click at [8, 197] on div at bounding box center [6, 199] width 13 height 17
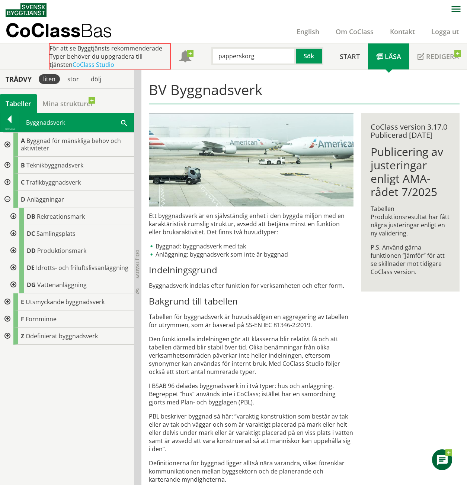
click at [14, 267] on div at bounding box center [12, 267] width 13 height 17
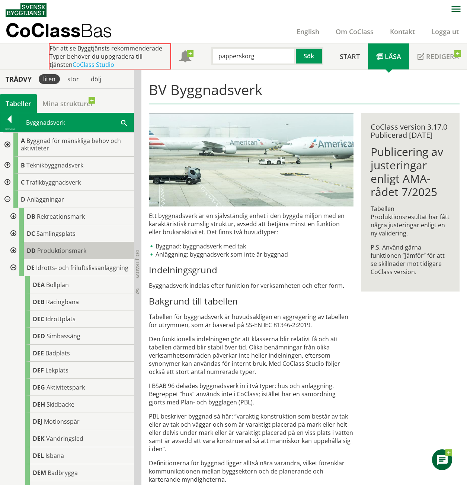
scroll to position [37, 0]
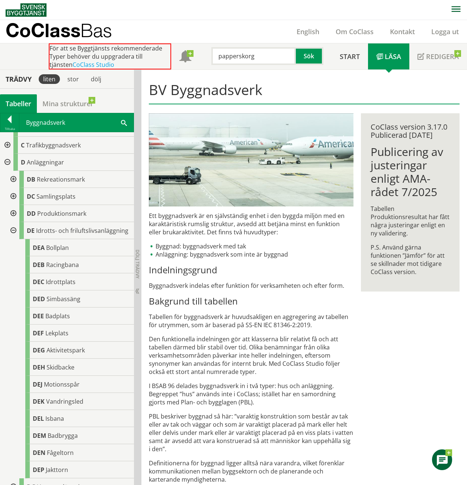
click at [13, 214] on div at bounding box center [12, 213] width 13 height 17
click at [11, 212] on div at bounding box center [12, 213] width 13 height 17
click at [13, 182] on div at bounding box center [12, 179] width 13 height 17
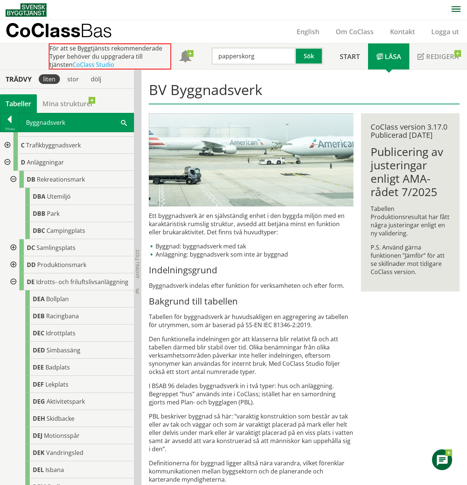
click at [13, 180] on div at bounding box center [12, 179] width 13 height 17
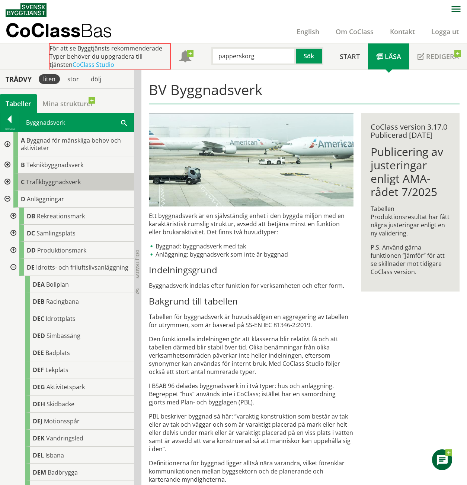
scroll to position [0, 0]
click at [7, 137] on div at bounding box center [6, 145] width 13 height 24
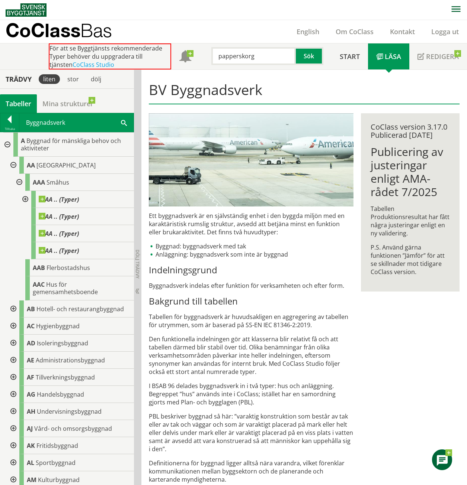
click at [23, 201] on div at bounding box center [24, 199] width 13 height 17
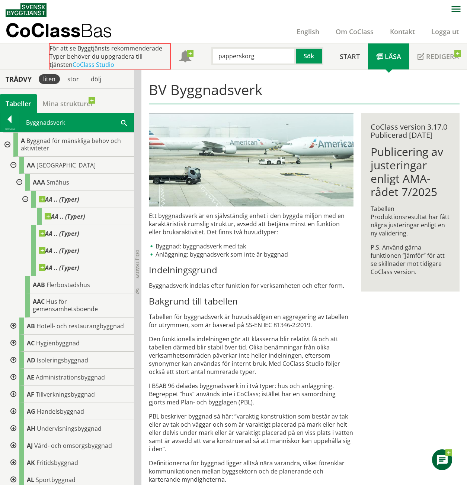
click at [21, 181] on div at bounding box center [18, 182] width 13 height 17
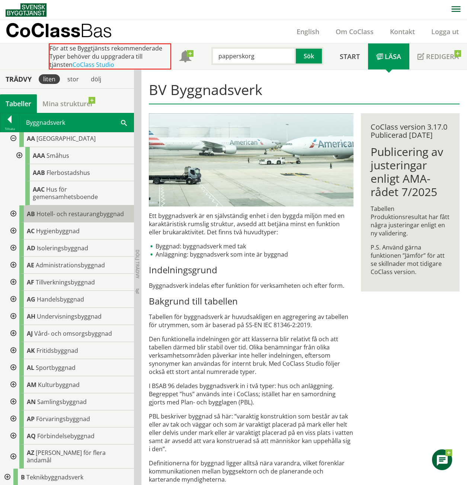
scroll to position [37, 0]
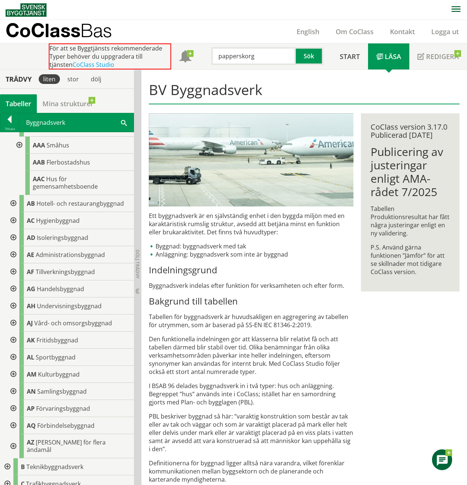
click at [13, 201] on div at bounding box center [12, 203] width 13 height 17
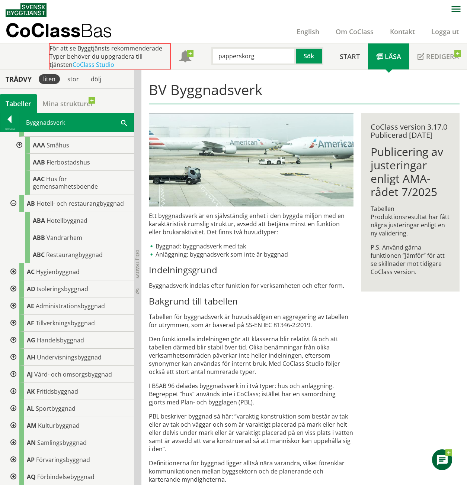
click at [11, 204] on div at bounding box center [12, 203] width 13 height 17
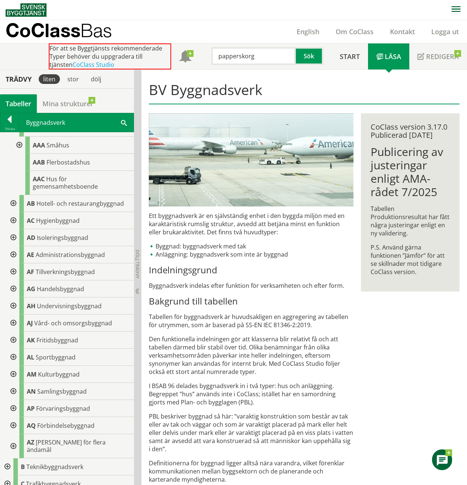
click at [12, 221] on div at bounding box center [12, 220] width 13 height 17
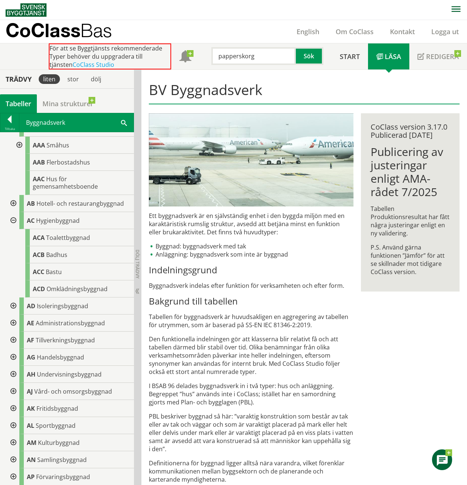
click at [11, 222] on div at bounding box center [12, 220] width 13 height 17
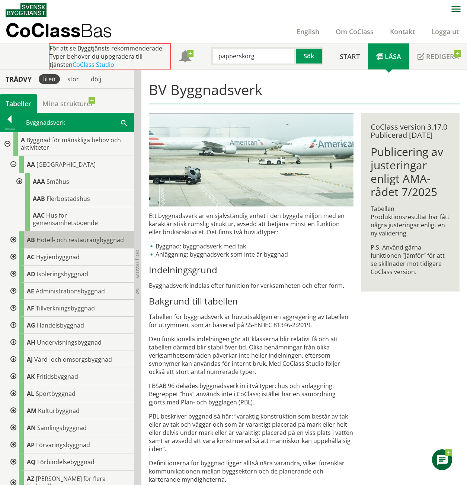
scroll to position [0, 0]
click at [9, 145] on div at bounding box center [6, 145] width 13 height 24
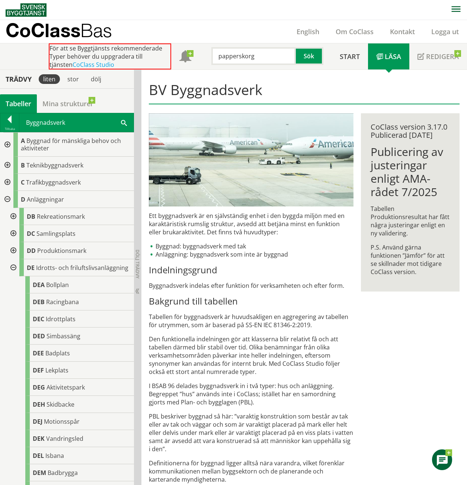
click at [6, 199] on div at bounding box center [6, 199] width 13 height 17
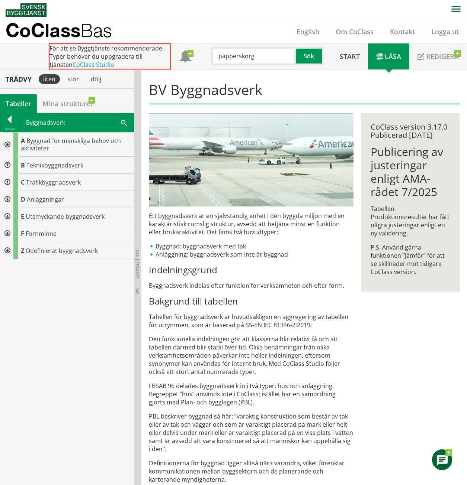
click at [9, 200] on div at bounding box center [6, 199] width 13 height 17
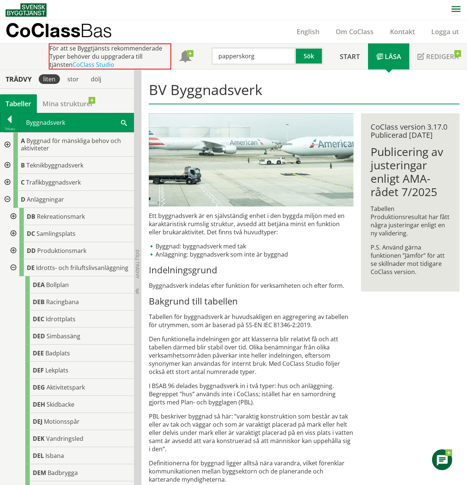
click at [13, 273] on div at bounding box center [12, 267] width 13 height 17
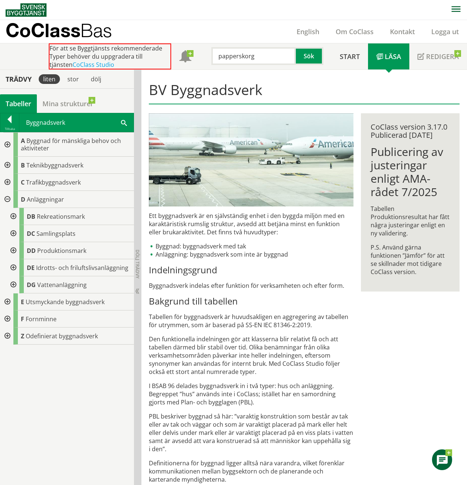
click at [13, 267] on div at bounding box center [12, 267] width 13 height 17
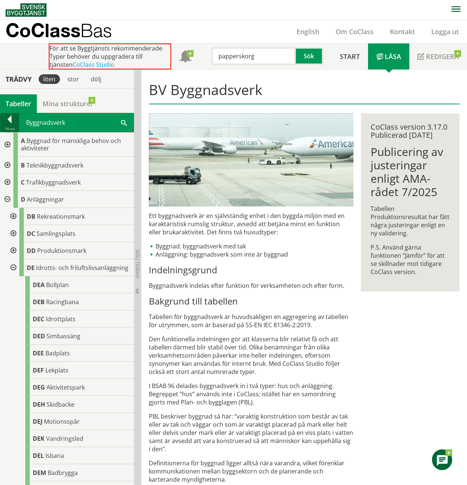
click at [8, 122] on div at bounding box center [9, 121] width 19 height 10
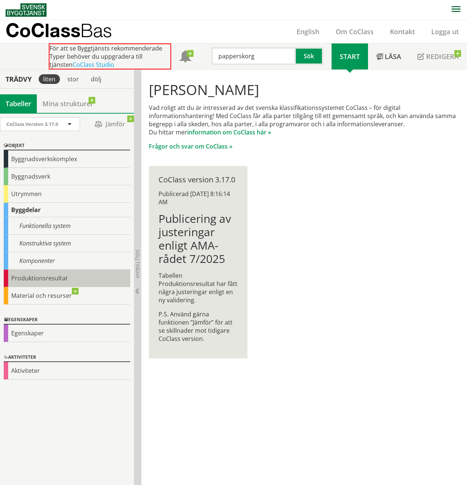
click at [53, 283] on div "Produktionsresultat" at bounding box center [67, 278] width 126 height 17
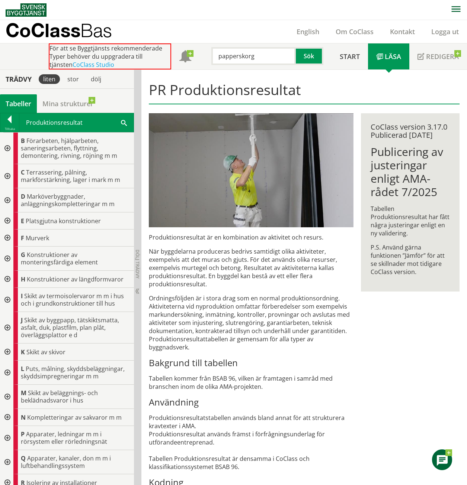
click at [5, 147] on div at bounding box center [6, 149] width 13 height 32
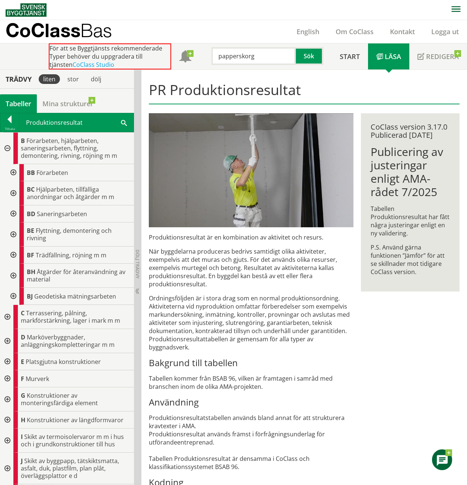
click at [13, 172] on div at bounding box center [12, 172] width 13 height 17
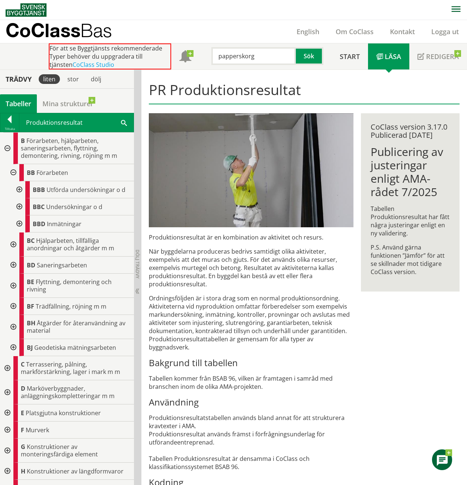
click at [12, 172] on div at bounding box center [12, 172] width 13 height 17
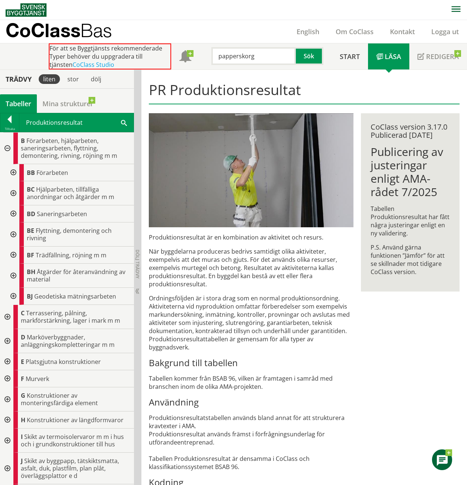
drag, startPoint x: 8, startPoint y: 150, endPoint x: 7, endPoint y: 136, distance: 13.8
click at [7, 149] on div at bounding box center [6, 149] width 13 height 32
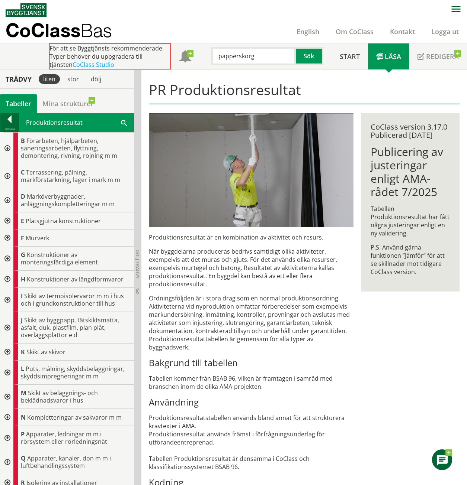
click at [8, 121] on div at bounding box center [9, 121] width 19 height 10
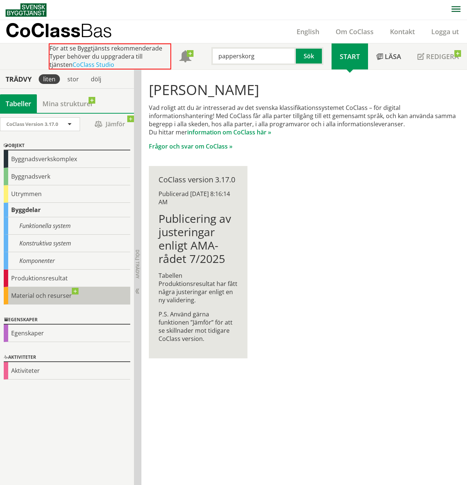
click at [30, 296] on div "Material och resurser" at bounding box center [67, 295] width 126 height 17
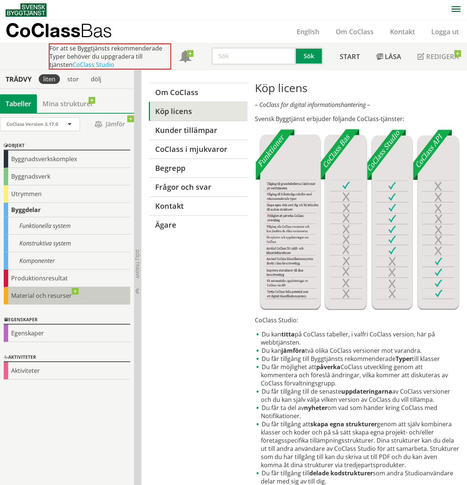
click at [79, 293] on div "Material och resurser" at bounding box center [67, 295] width 126 height 17
click at [74, 292] on div "Material och resurser" at bounding box center [67, 295] width 126 height 17
click at [3, 297] on div "Objekt Byggnadsverkskomplex Byggnadsverk Utrymmen Byggdelar Funktionella system…" at bounding box center [67, 223] width 134 height 174
click at [16, 297] on div "Material och resurser" at bounding box center [67, 295] width 126 height 17
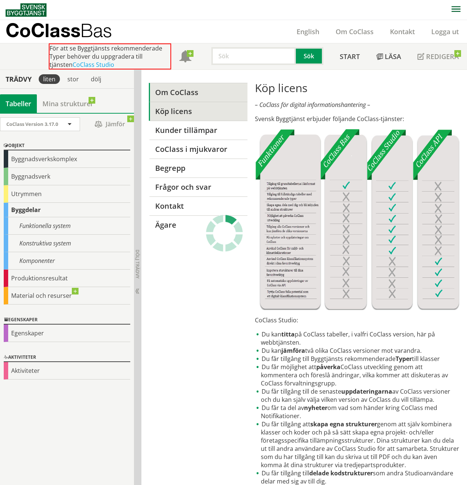
click at [176, 97] on link "Om CoClass" at bounding box center [198, 92] width 98 height 19
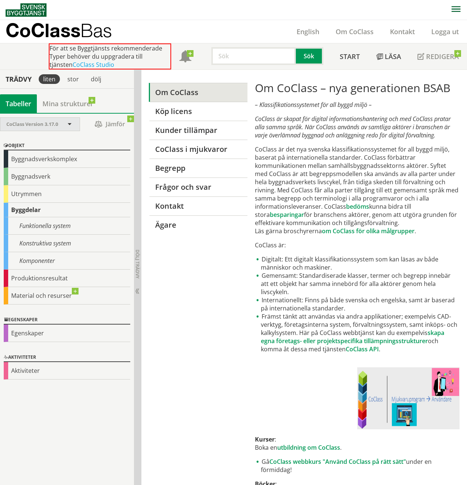
click at [68, 126] on span at bounding box center [69, 125] width 7 height 7
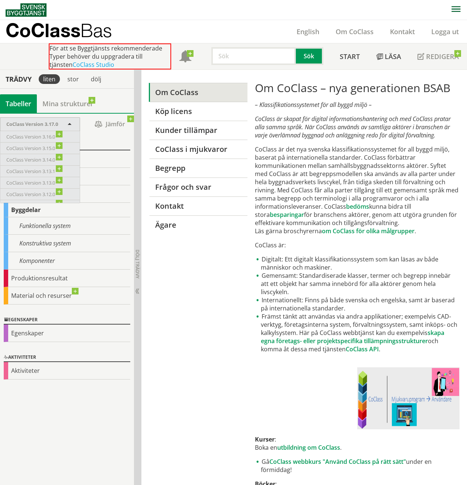
click at [42, 123] on span "CoClass Version 3.17.0" at bounding box center [32, 124] width 52 height 7
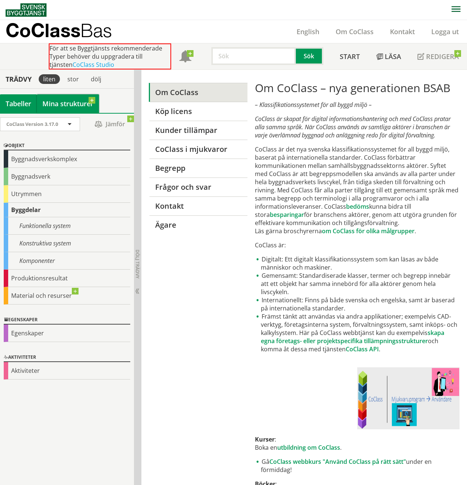
click at [75, 108] on link "Mina strukturer" at bounding box center [68, 103] width 62 height 19
click at [17, 106] on div "Tabeller" at bounding box center [18, 103] width 37 height 19
click at [17, 107] on div "Tabeller" at bounding box center [18, 103] width 37 height 19
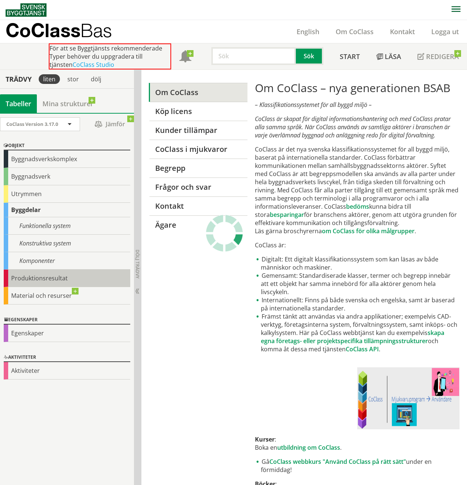
click at [26, 281] on div "Produktionsresultat" at bounding box center [67, 278] width 126 height 17
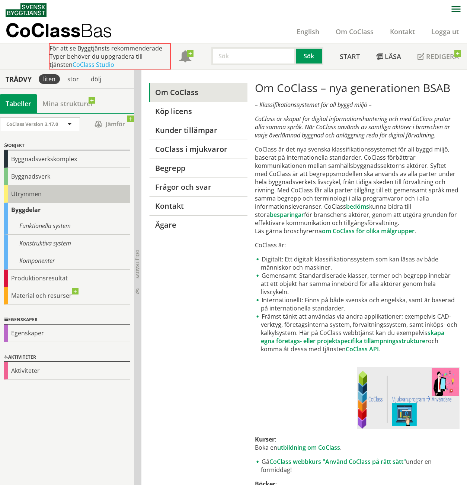
click at [20, 193] on div "Utrymmen" at bounding box center [67, 193] width 126 height 17
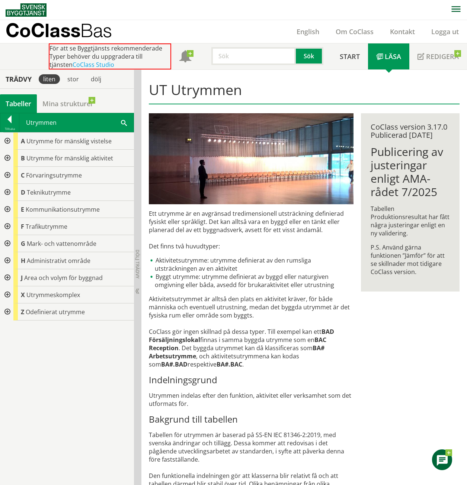
click at [7, 157] on div at bounding box center [6, 158] width 13 height 17
